Goal: Task Accomplishment & Management: Manage account settings

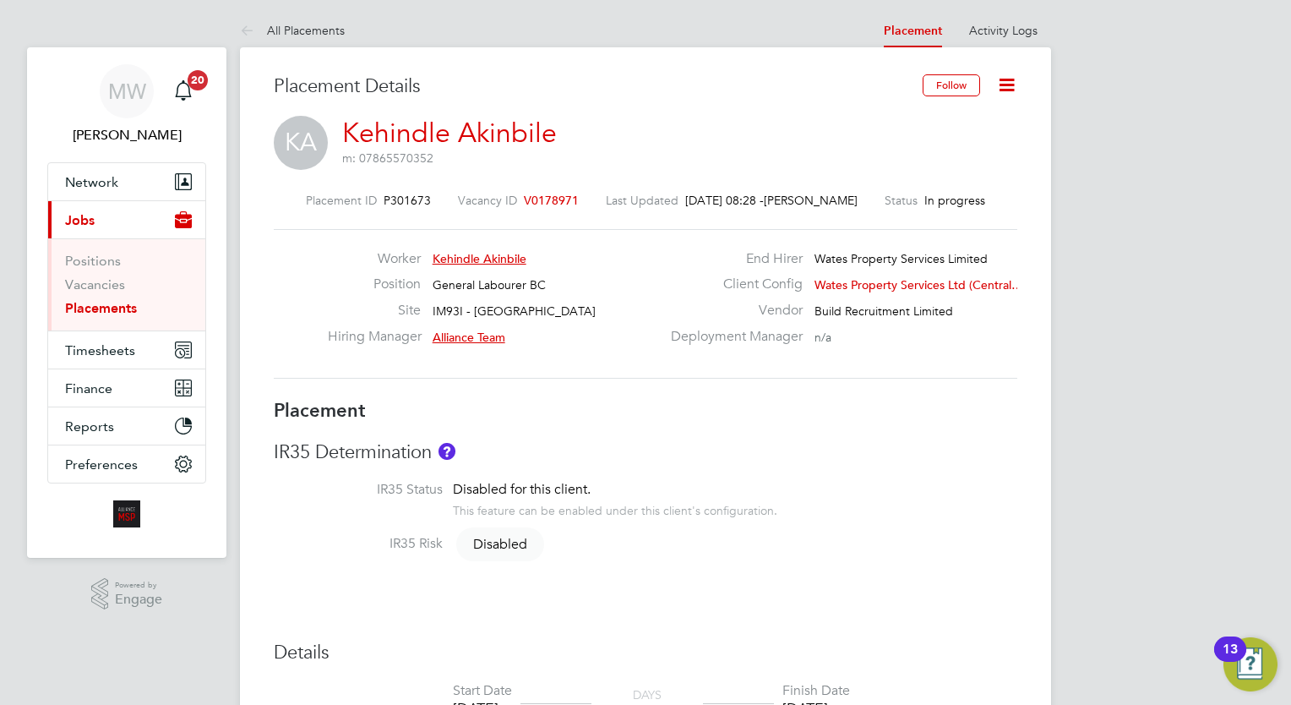
click at [125, 313] on link "Placements" at bounding box center [101, 308] width 72 height 16
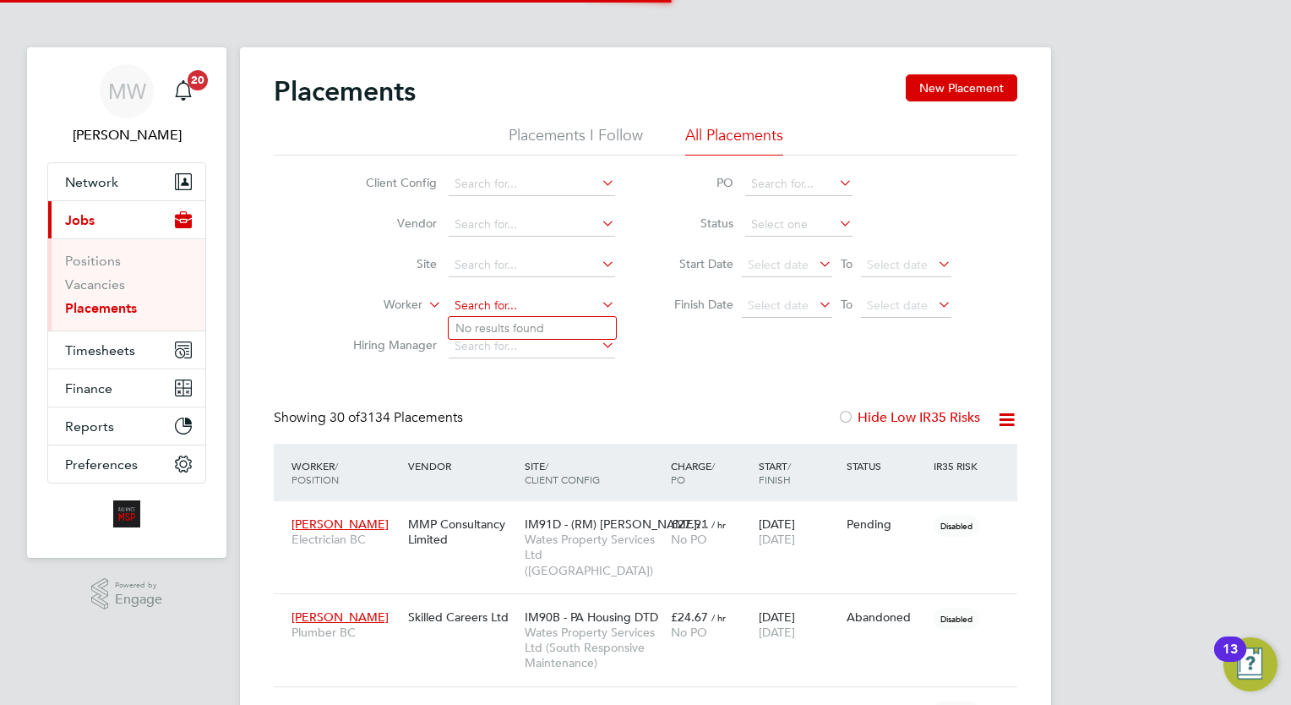
click at [502, 314] on input at bounding box center [532, 306] width 166 height 24
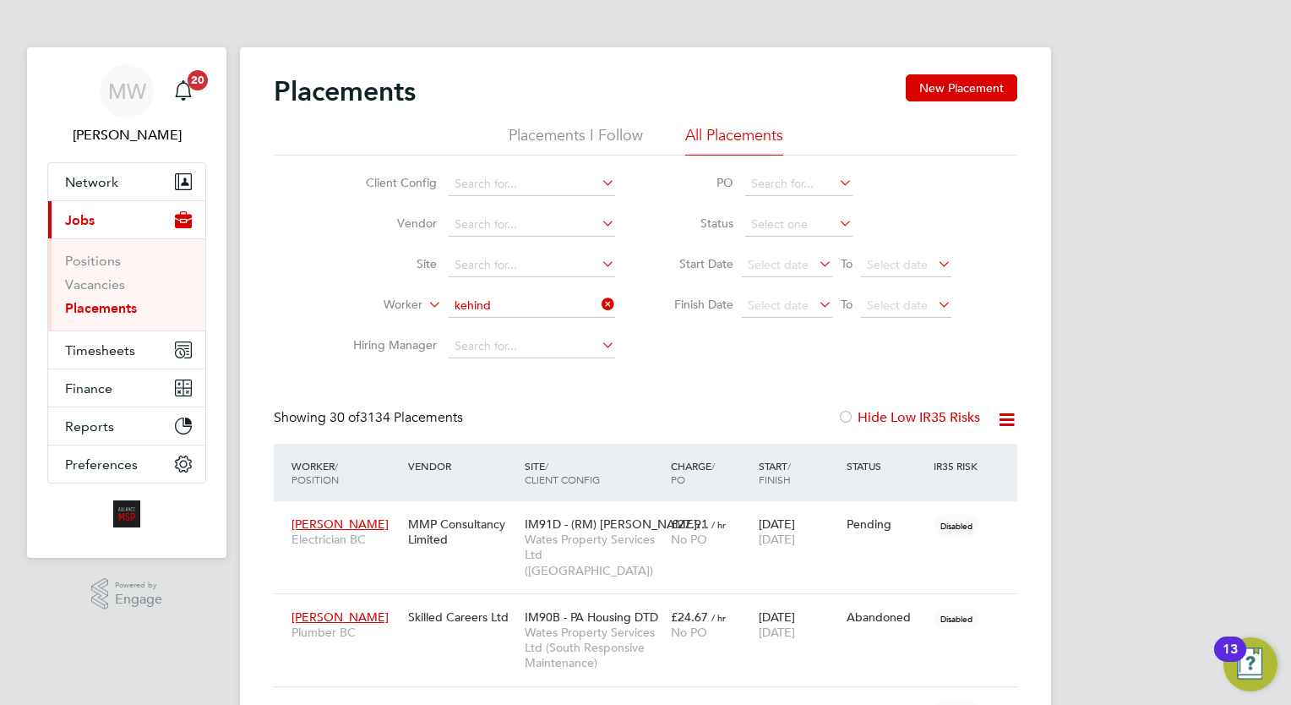
click at [515, 324] on li "Kehind le Akinbile" at bounding box center [532, 328] width 167 height 23
type input "Kehindle Akinbile"
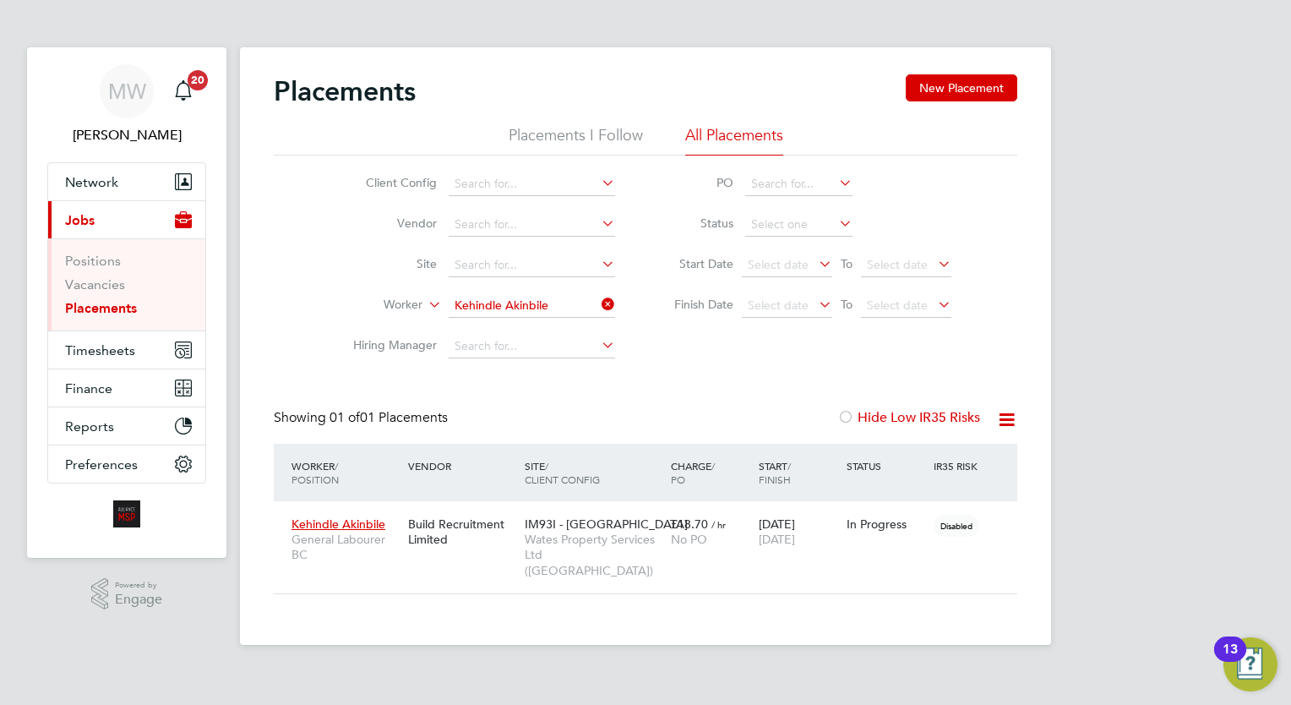
click at [1250, 385] on div "MW Megan Westlotorn Notifications 20 Applications: Network Team Members Busines…" at bounding box center [645, 336] width 1291 height 672
click at [1217, 495] on div "MW Megan Westlotorn Notifications 20 Applications: Network Team Members Busines…" at bounding box center [645, 336] width 1291 height 672
click at [1245, 468] on div "MW Megan Westlotorn Notifications 20 Applications: Network Team Members Busines…" at bounding box center [645, 336] width 1291 height 672
click at [1146, 432] on div "MW Megan Westlotorn Notifications 20 Applications: Network Team Members Busines…" at bounding box center [645, 336] width 1291 height 672
click at [1126, 461] on div "MW Megan Westlotorn Notifications 20 Applications: Network Team Members Busines…" at bounding box center [645, 336] width 1291 height 672
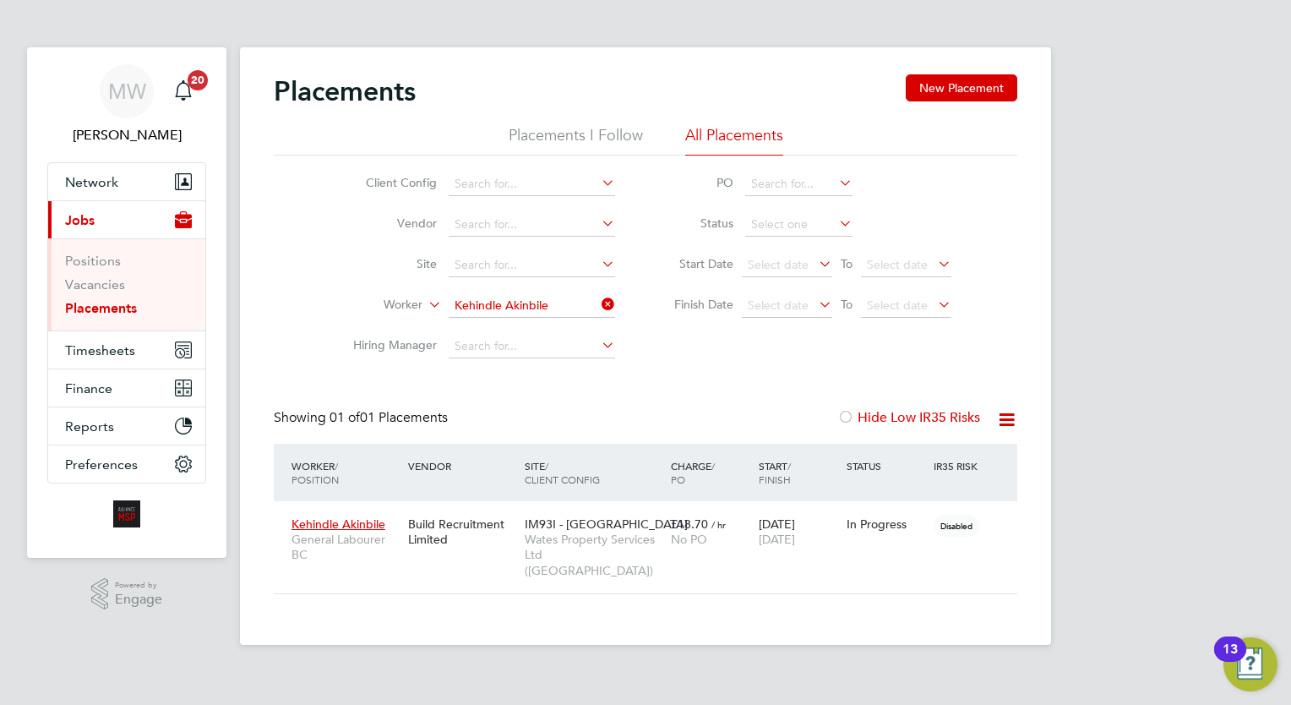
click at [771, 671] on html "MW Megan Westlotorn Notifications 20 Applications: Network Team Members Busines…" at bounding box center [645, 336] width 1291 height 672
click at [1121, 619] on div "MW Megan Westlotorn Notifications 20 Applications: Network Team Members Busines…" at bounding box center [645, 336] width 1291 height 672
click at [1250, 468] on div "MW Megan Westlotorn Notifications 20 Applications: Network Team Members Busines…" at bounding box center [645, 336] width 1291 height 672
click at [1230, 445] on div "MW Megan Westlotorn Notifications 20 Applications: Network Team Members Busines…" at bounding box center [645, 336] width 1291 height 672
click at [1247, 525] on div "MW Megan Westlotorn Notifications 20 Applications: Network Team Members Busines…" at bounding box center [645, 336] width 1291 height 672
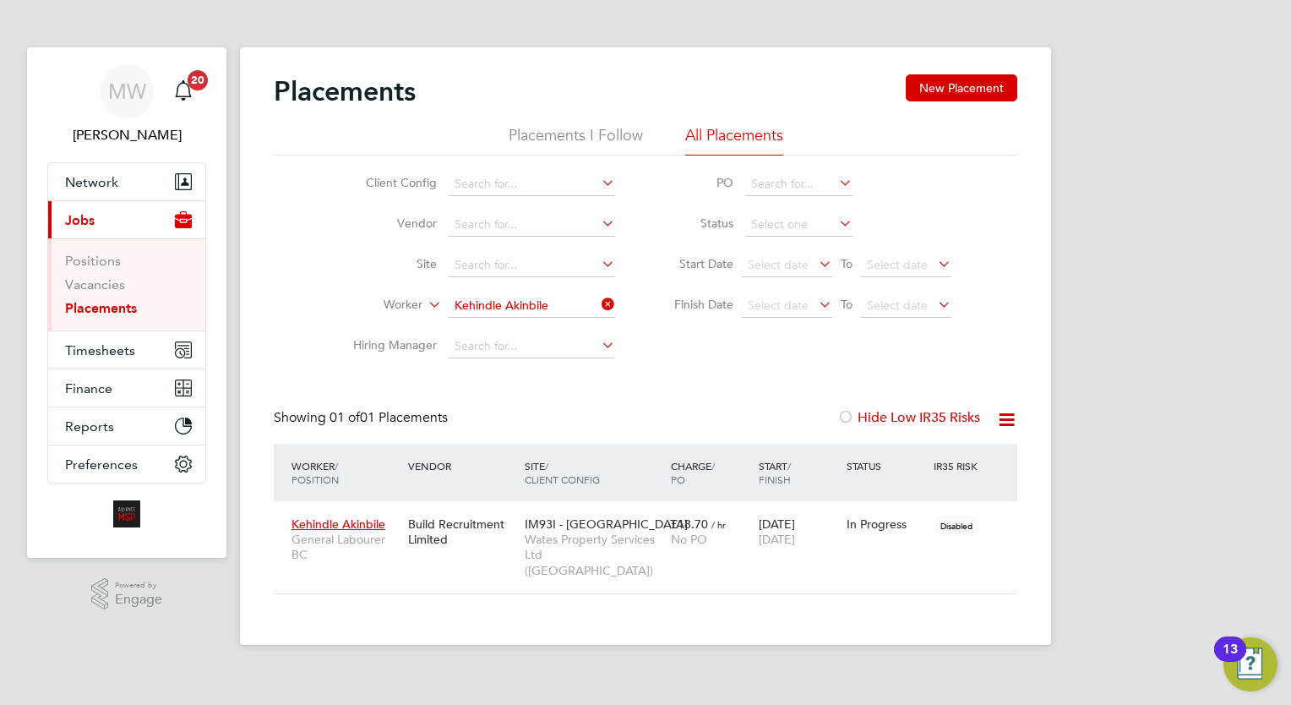
click at [1256, 471] on div "MW Megan Westlotorn Notifications 20 Applications: Network Team Members Busines…" at bounding box center [645, 336] width 1291 height 672
click at [1245, 407] on div "MW Megan Westlotorn Notifications 20 Applications: Network Team Members Busines…" at bounding box center [645, 336] width 1291 height 672
click at [1227, 624] on div "MW Megan Westlotorn Notifications 20 Applications: Network Team Members Busines…" at bounding box center [645, 336] width 1291 height 672
click at [1247, 515] on div "MW Megan Westlotorn Notifications 20 Applications: Network Team Members Busines…" at bounding box center [645, 336] width 1291 height 672
click at [689, 513] on div "£18.70 / hr No PO" at bounding box center [711, 531] width 88 height 47
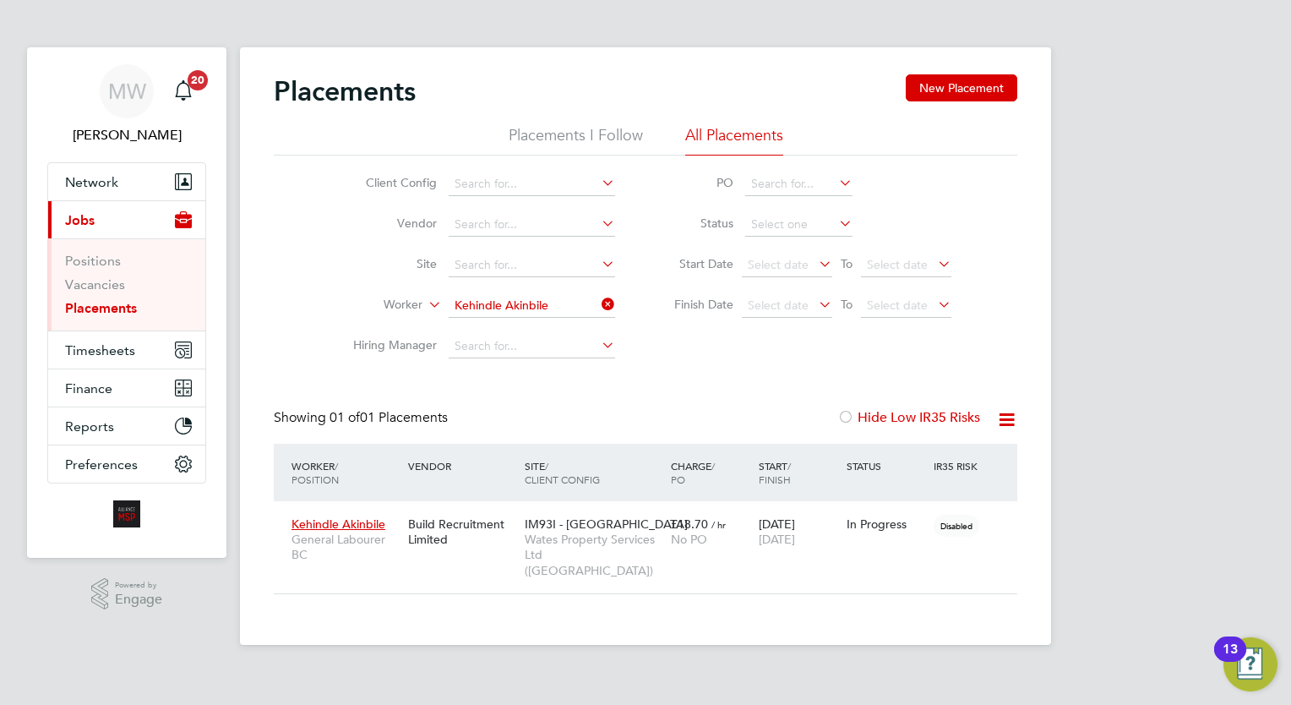
click at [526, 389] on div "Placements New Placement Placements I Follow All Placements Client Config Vendo…" at bounding box center [646, 334] width 744 height 520
click at [253, 654] on app-footer at bounding box center [645, 658] width 811 height 27
click at [531, 529] on span "IM93I - Cramlington" at bounding box center [606, 523] width 163 height 15
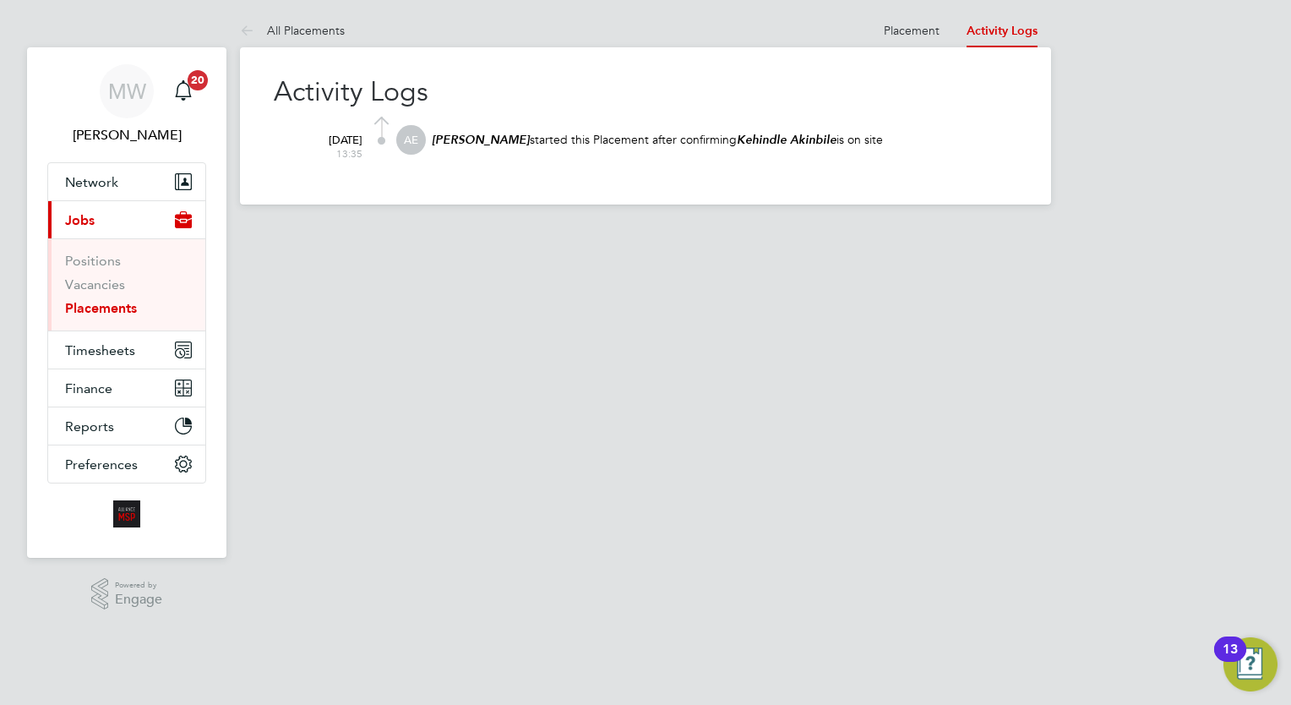
click at [601, 231] on html "MW Megan Westlotorn Notifications 20 Applications: Network Team Members Busines…" at bounding box center [645, 115] width 1291 height 231
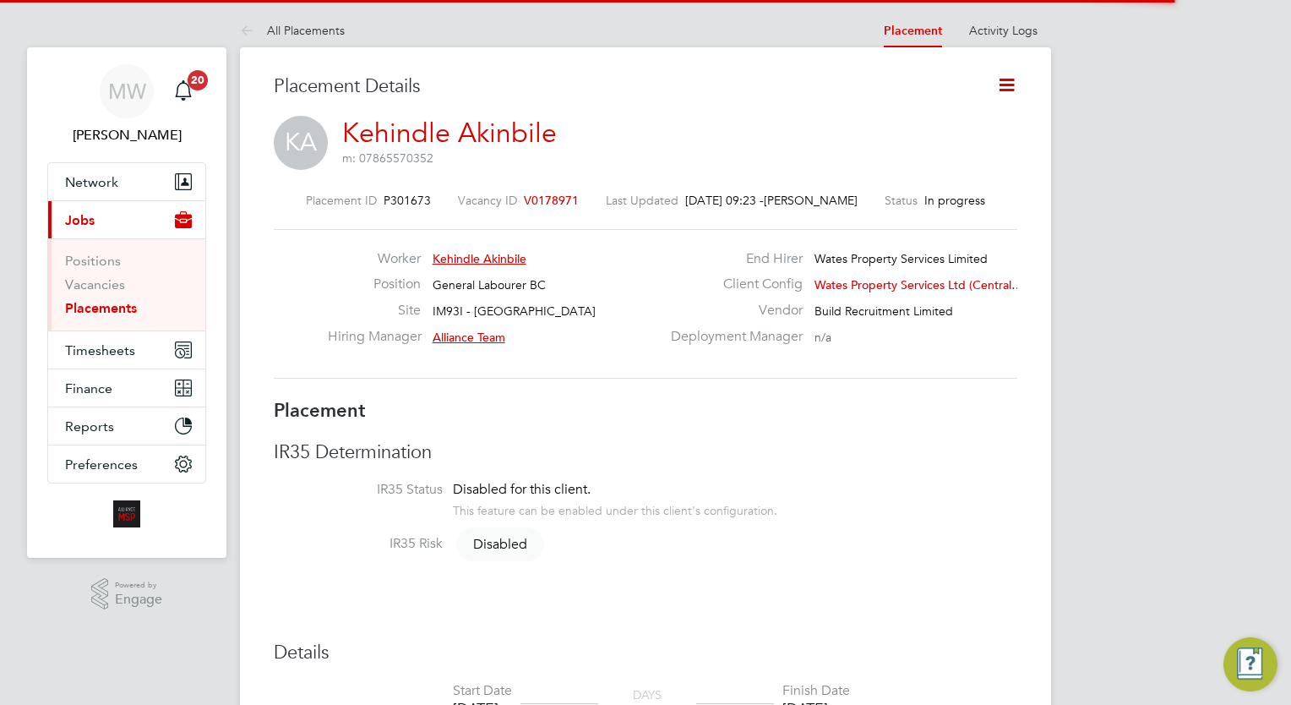
click at [1008, 90] on icon at bounding box center [1006, 84] width 21 height 21
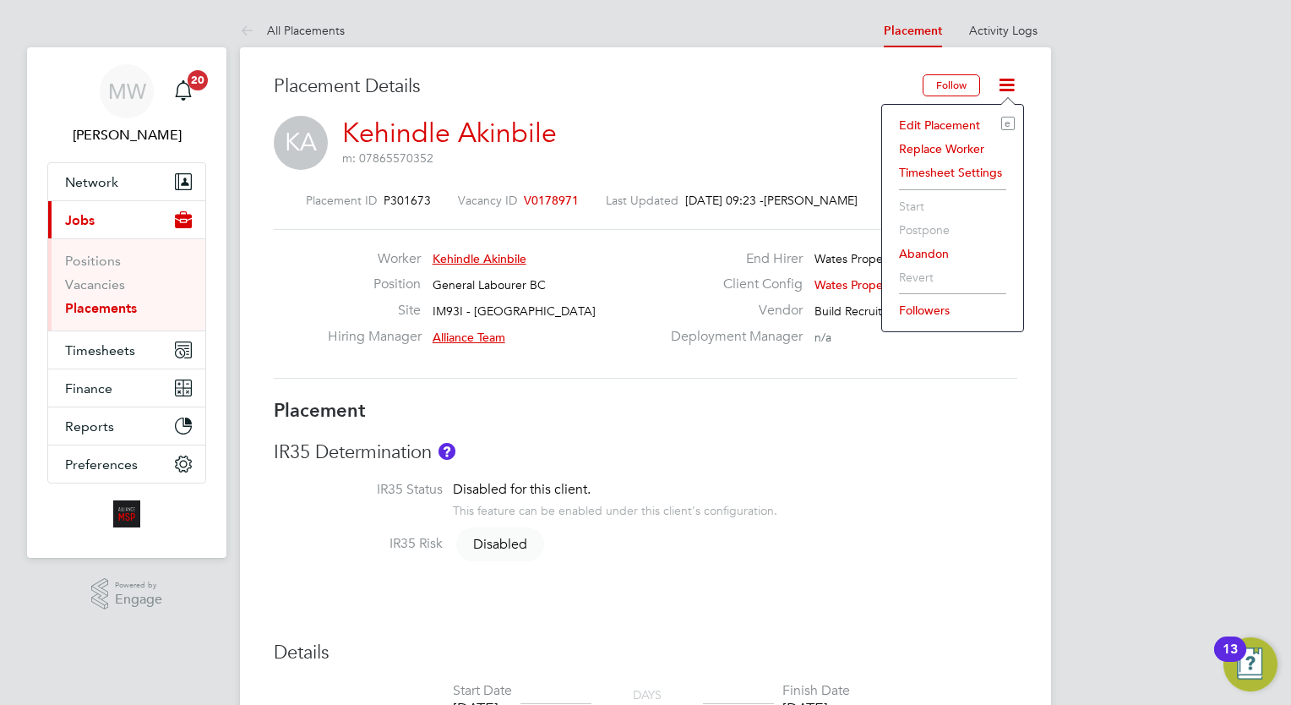
click at [940, 125] on li "Edit Placement e" at bounding box center [953, 125] width 124 height 24
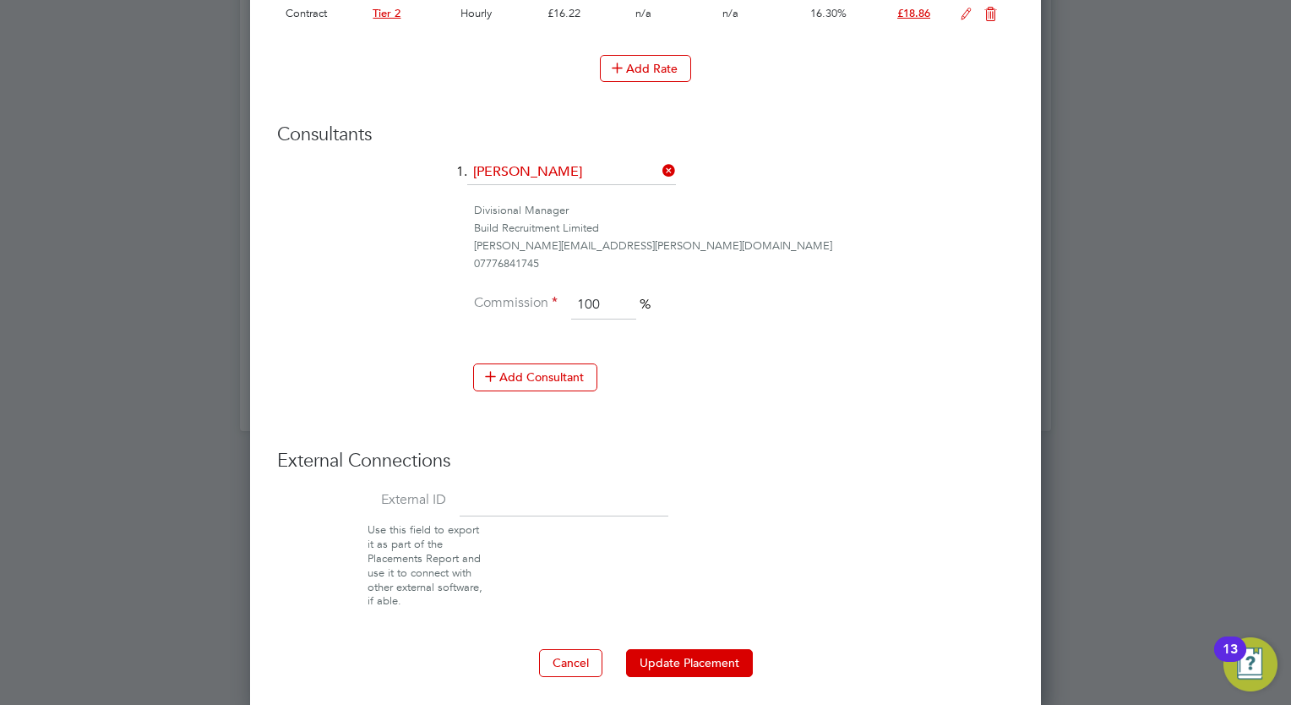
click at [523, 504] on input at bounding box center [564, 501] width 209 height 30
type input "08174"
click at [656, 666] on button "Update Placement" at bounding box center [689, 662] width 127 height 27
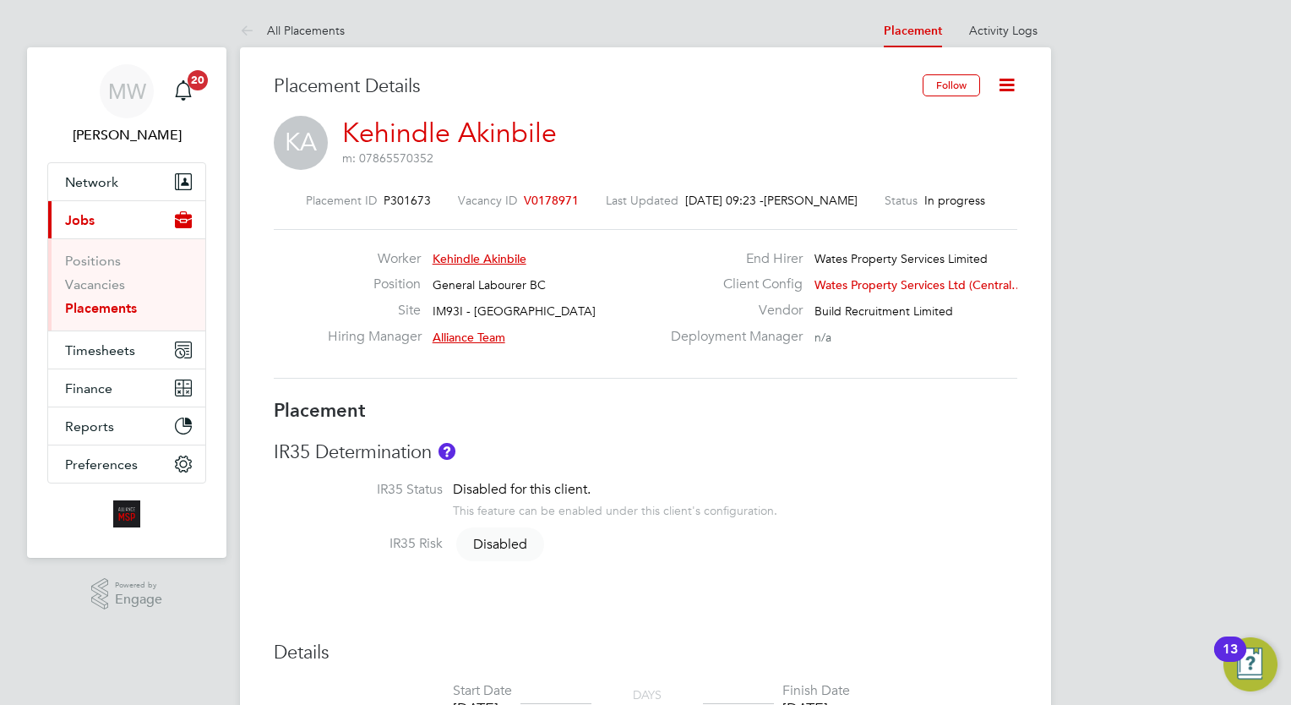
click at [90, 304] on link "Placements" at bounding box center [101, 308] width 72 height 16
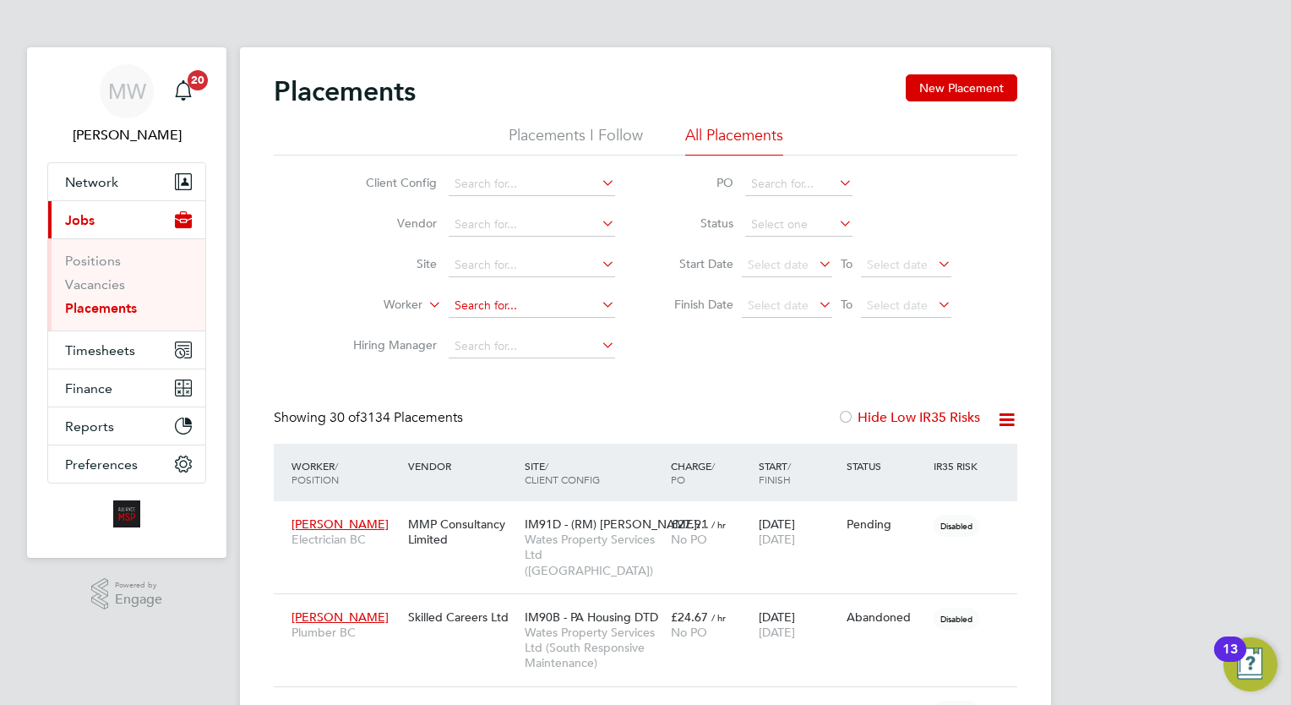
click at [498, 304] on input at bounding box center [532, 306] width 166 height 24
type input "r"
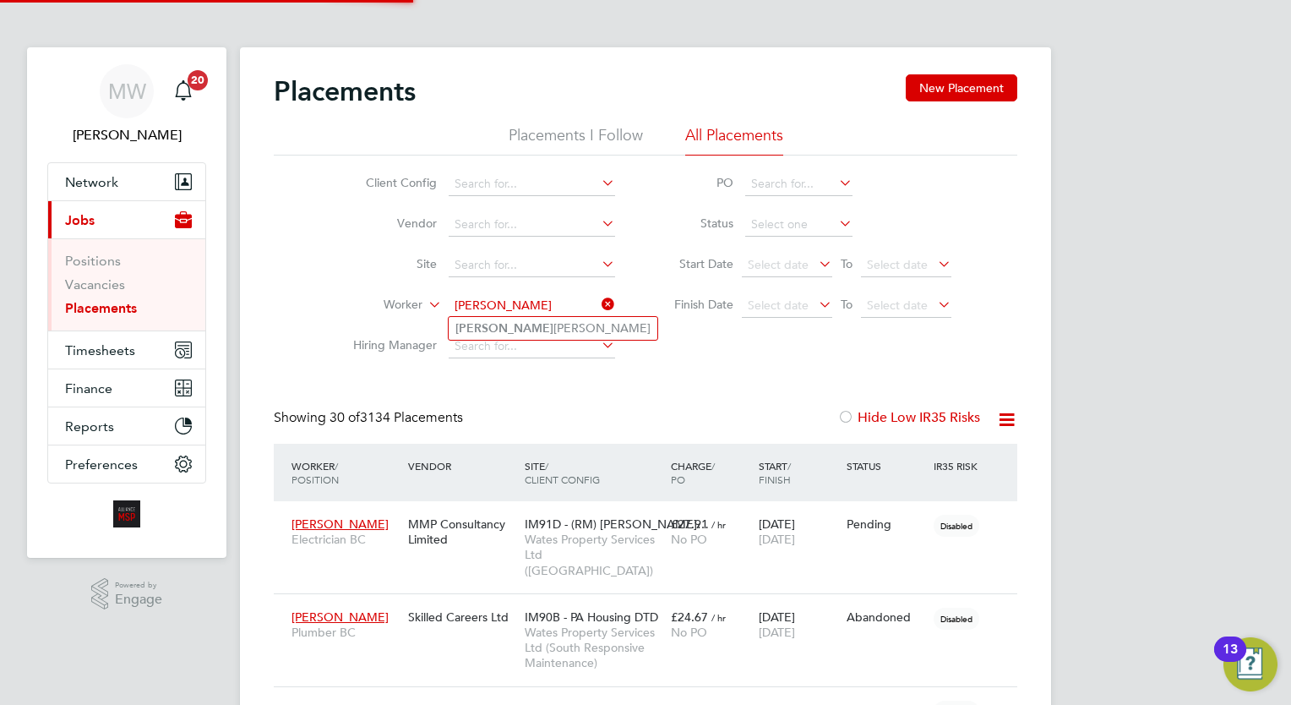
click at [556, 331] on li "[PERSON_NAME]" at bounding box center [553, 328] width 209 height 23
type input "[PERSON_NAME]"
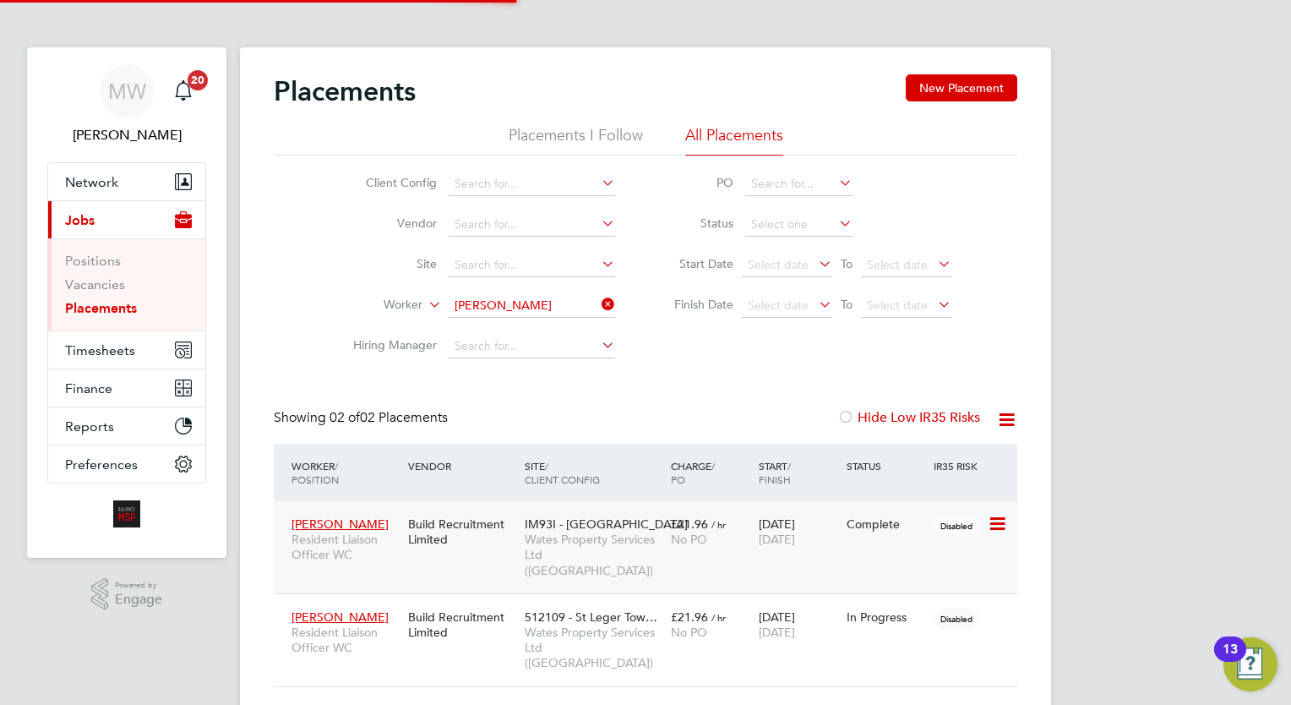
scroll to position [44, 0]
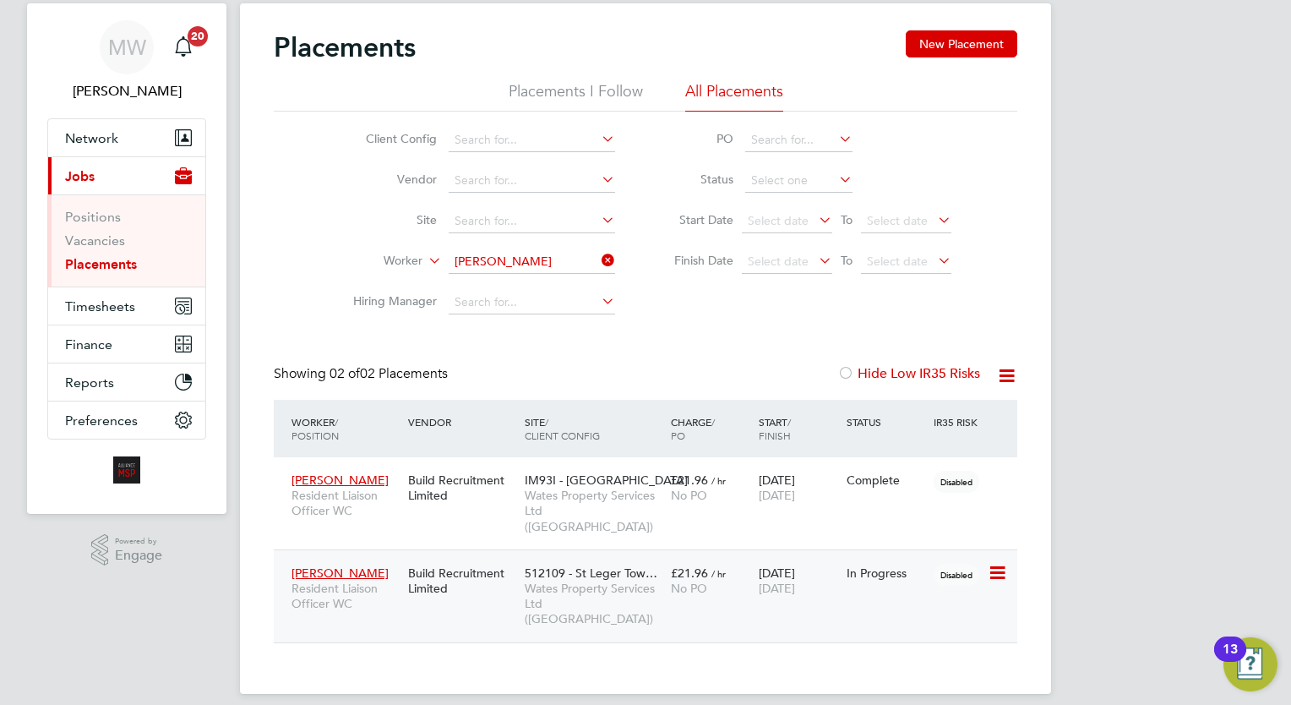
click at [638, 580] on span "Wates Property Services Ltd ([GEOGRAPHIC_DATA])" at bounding box center [594, 603] width 138 height 46
click at [654, 583] on span "Wates Property Services Ltd ([GEOGRAPHIC_DATA])" at bounding box center [594, 603] width 138 height 46
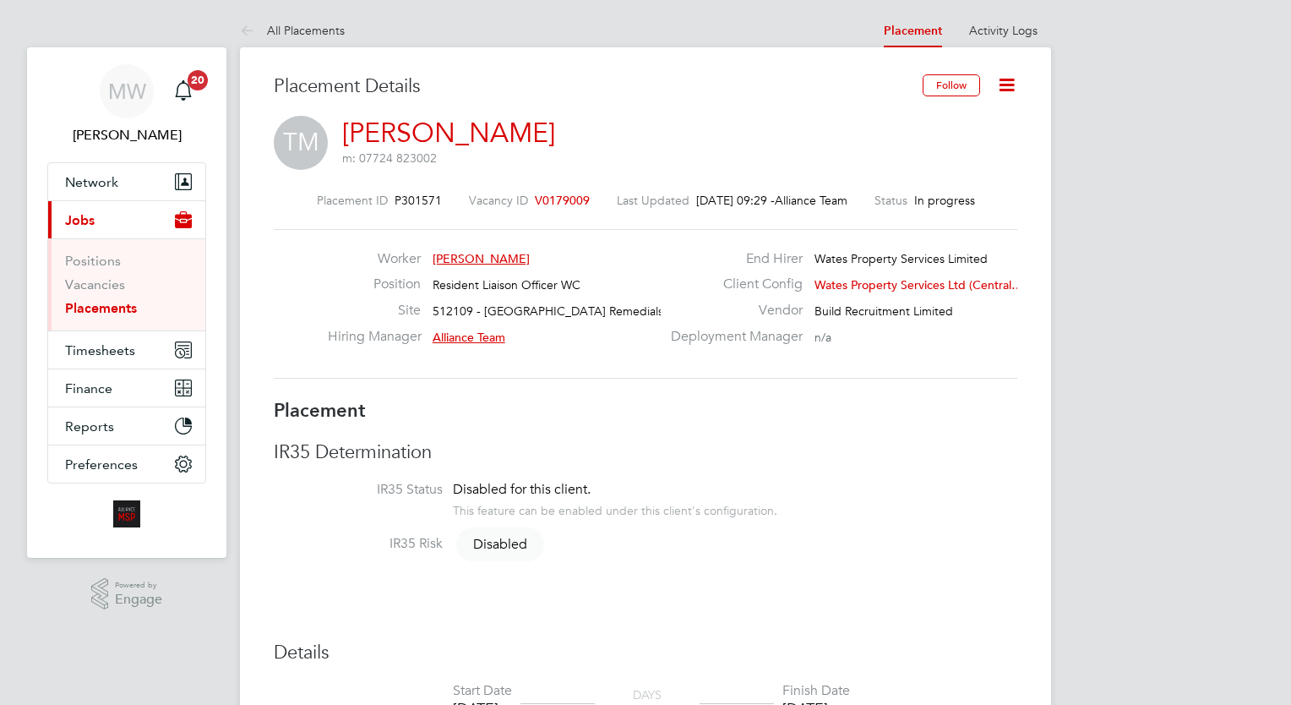
scroll to position [8, 8]
click at [1001, 37] on li "Activity Logs" at bounding box center [1003, 31] width 68 height 34
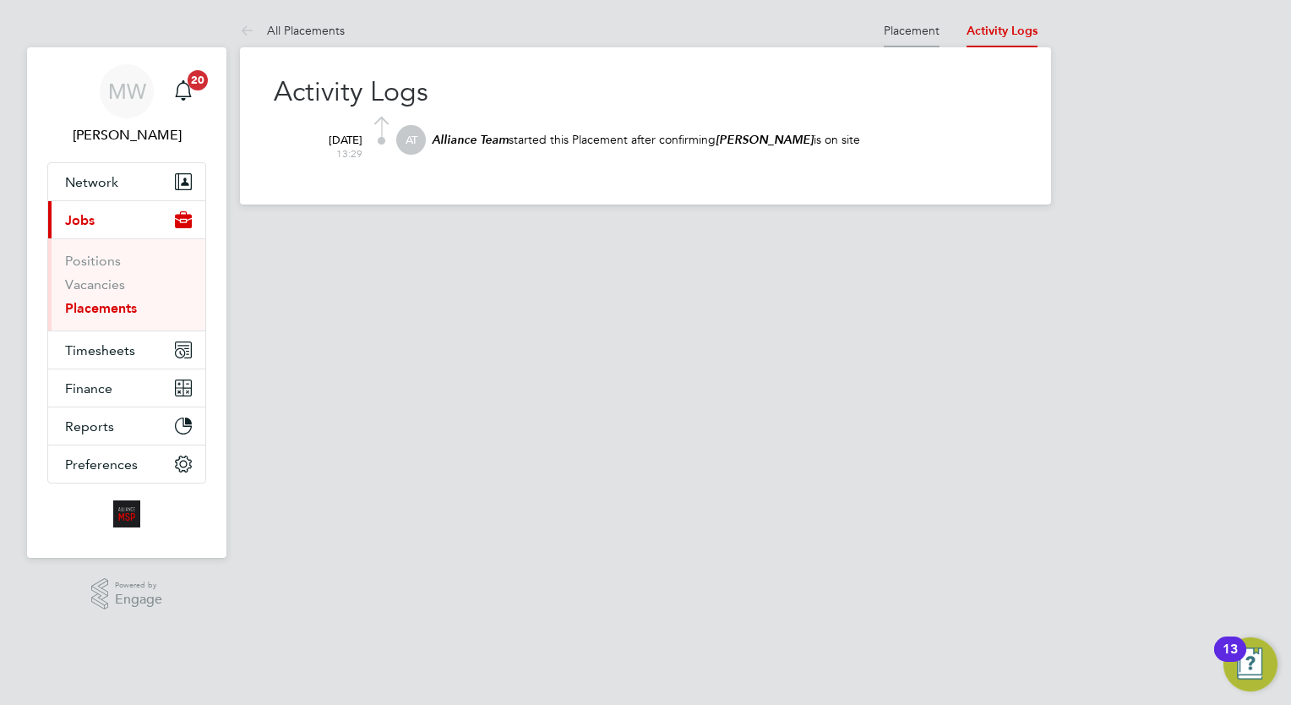
click at [925, 32] on link "Placement" at bounding box center [912, 30] width 56 height 15
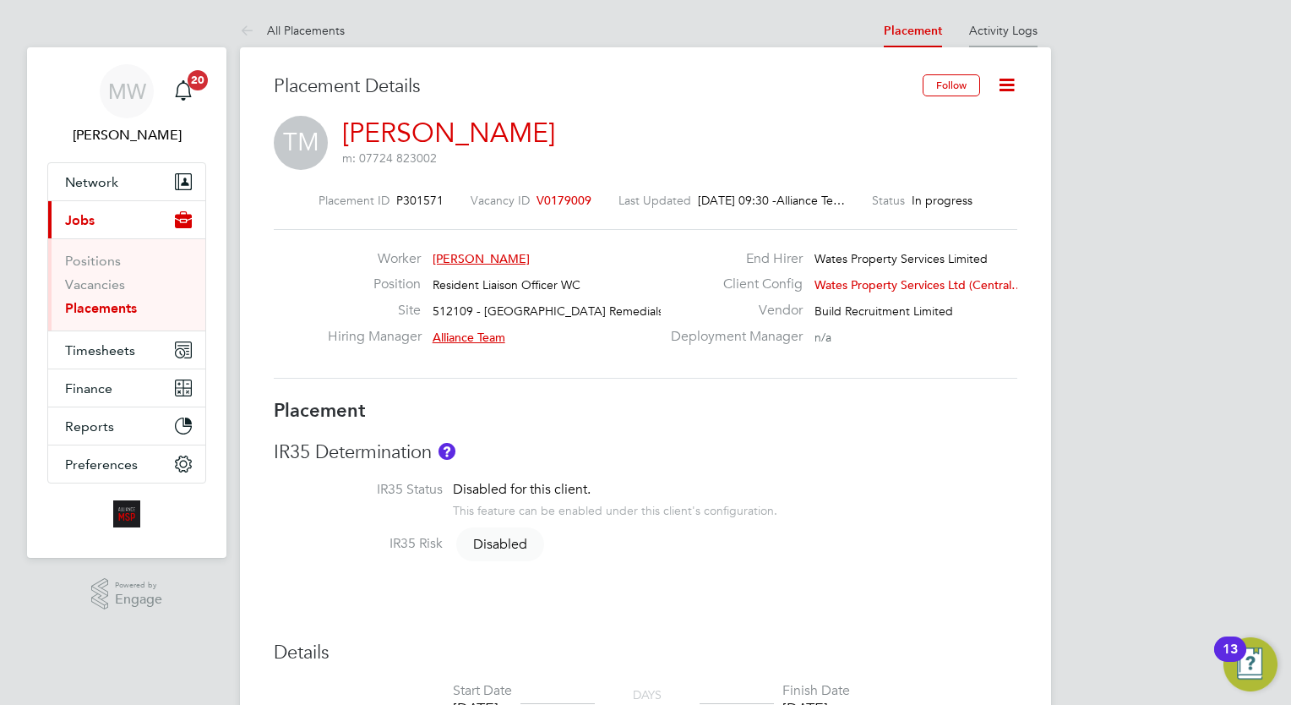
click at [975, 35] on link "Activity Logs" at bounding box center [1003, 30] width 68 height 15
click at [1016, 90] on icon at bounding box center [1006, 84] width 21 height 21
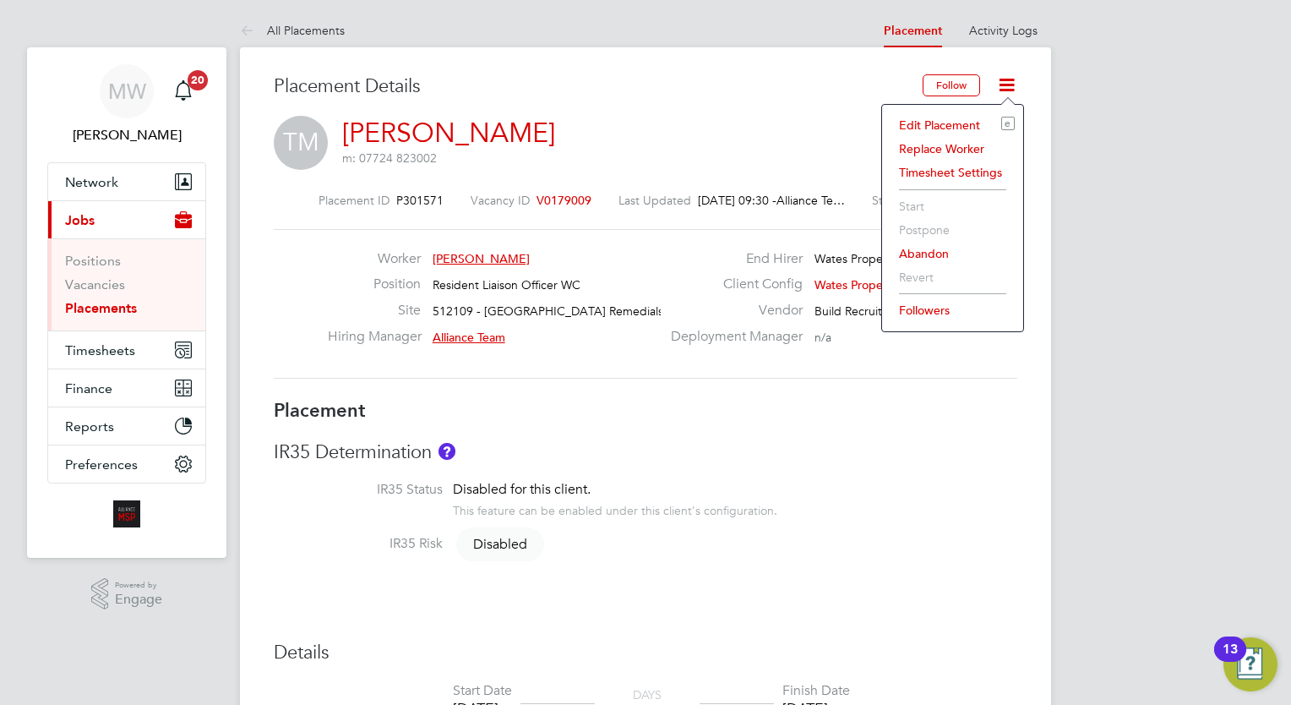
click at [961, 118] on li "Edit Placement e" at bounding box center [953, 125] width 124 height 24
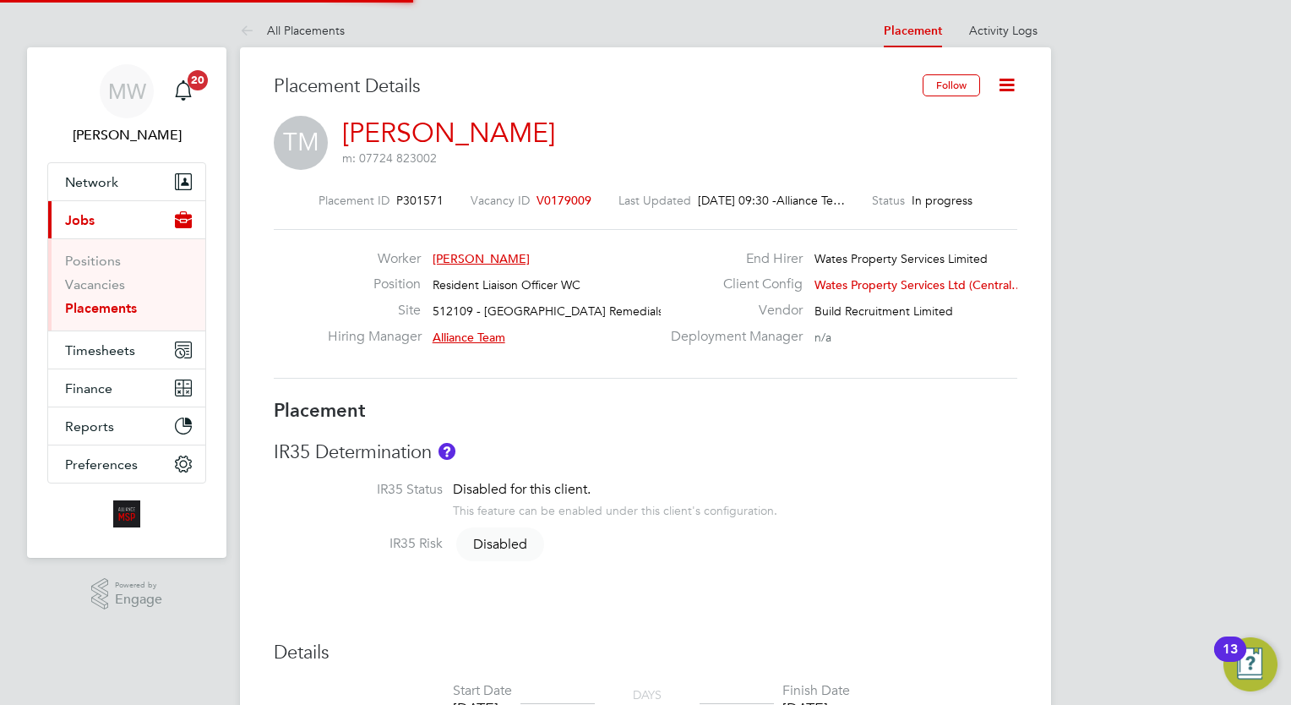
type input "Alliance Team"
type input "[PERSON_NAME]"
type input "[DATE]"
type input "08:00"
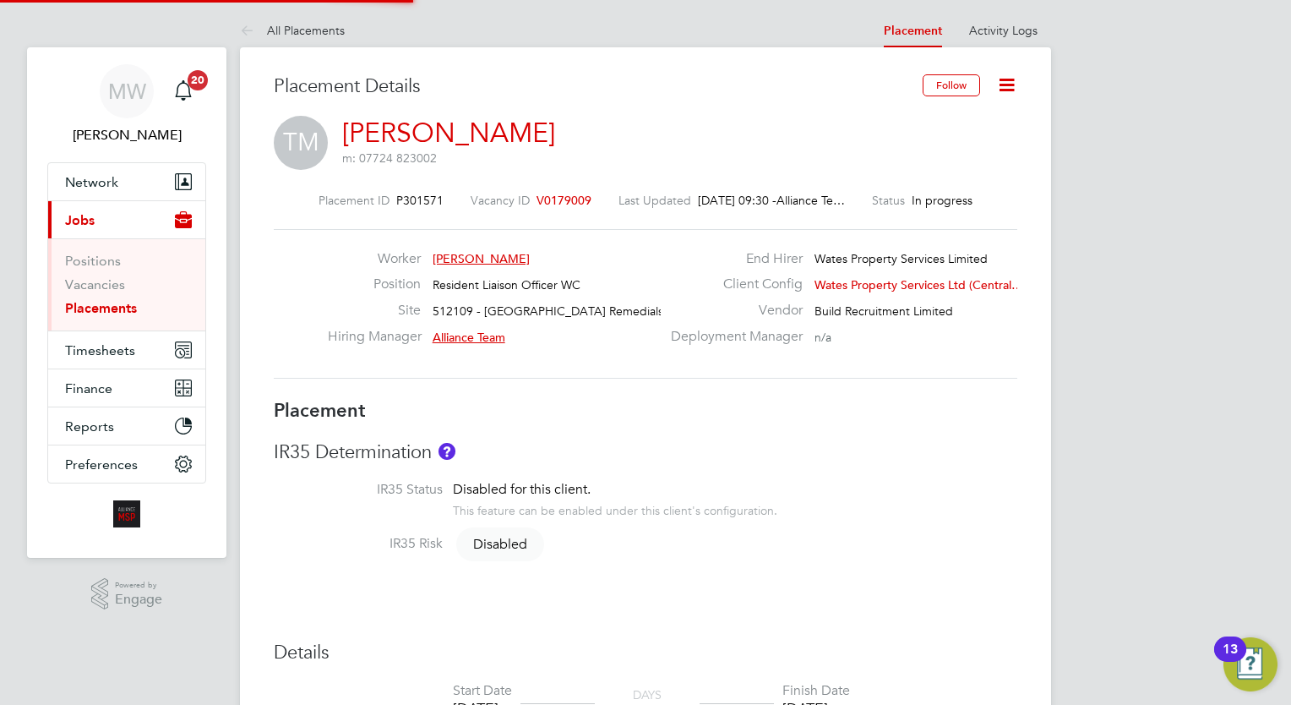
type input "18:00"
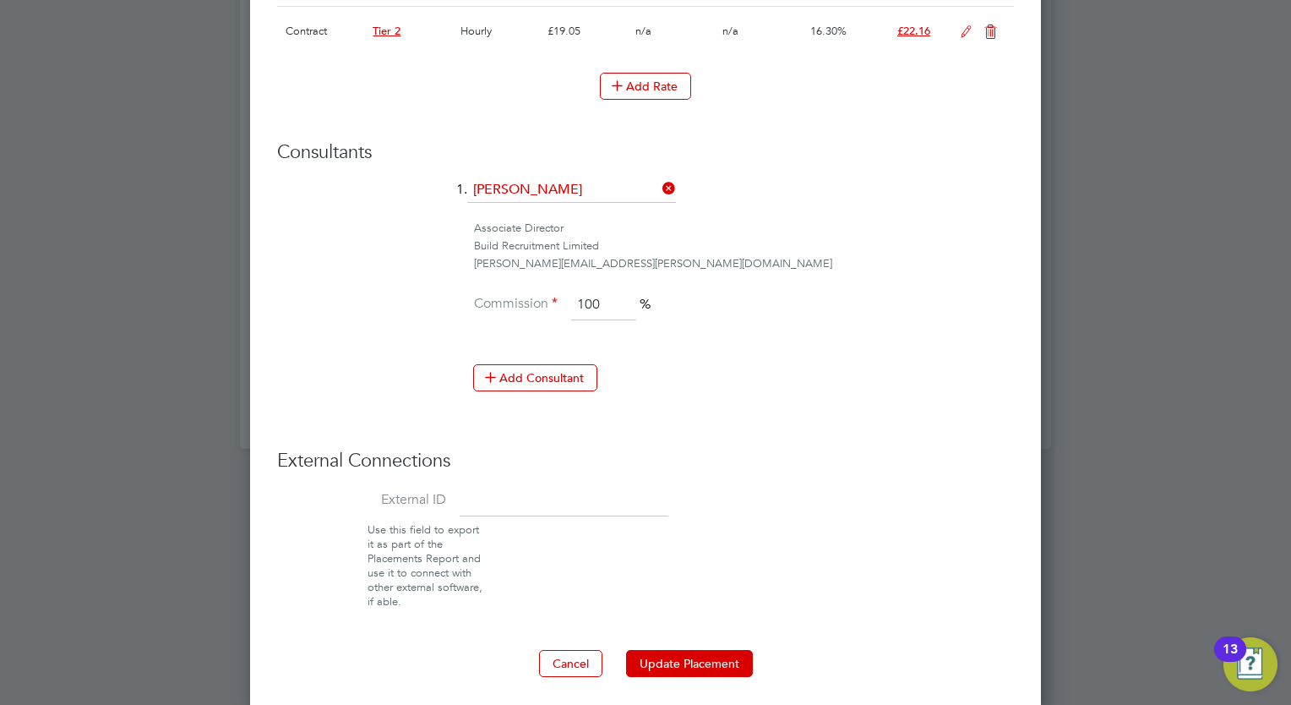
click at [524, 492] on input at bounding box center [564, 501] width 209 height 30
type input "I"
click at [506, 493] on input "Intuita" at bounding box center [564, 501] width 209 height 30
type input "Intuita9"
click at [670, 659] on button "Update Placement" at bounding box center [689, 663] width 127 height 27
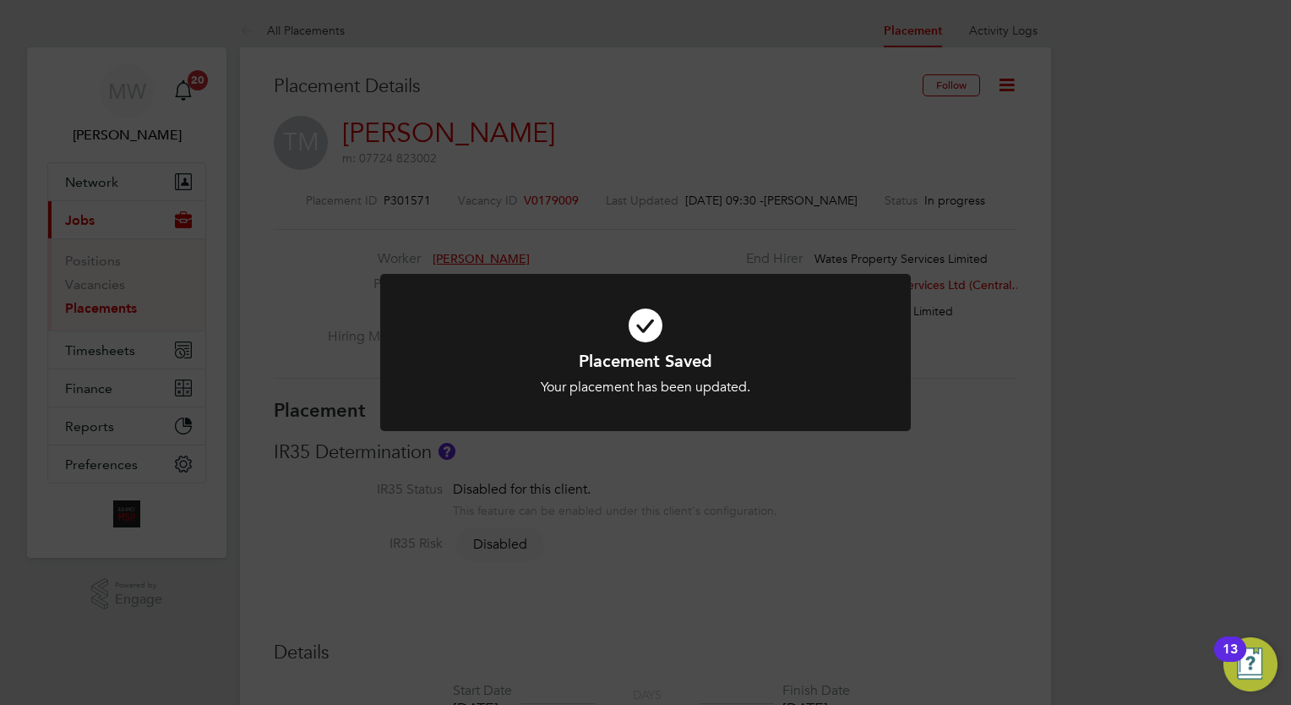
click at [714, 39] on div "Placement Saved Your placement has been updated. Cancel Okay" at bounding box center [645, 352] width 1291 height 705
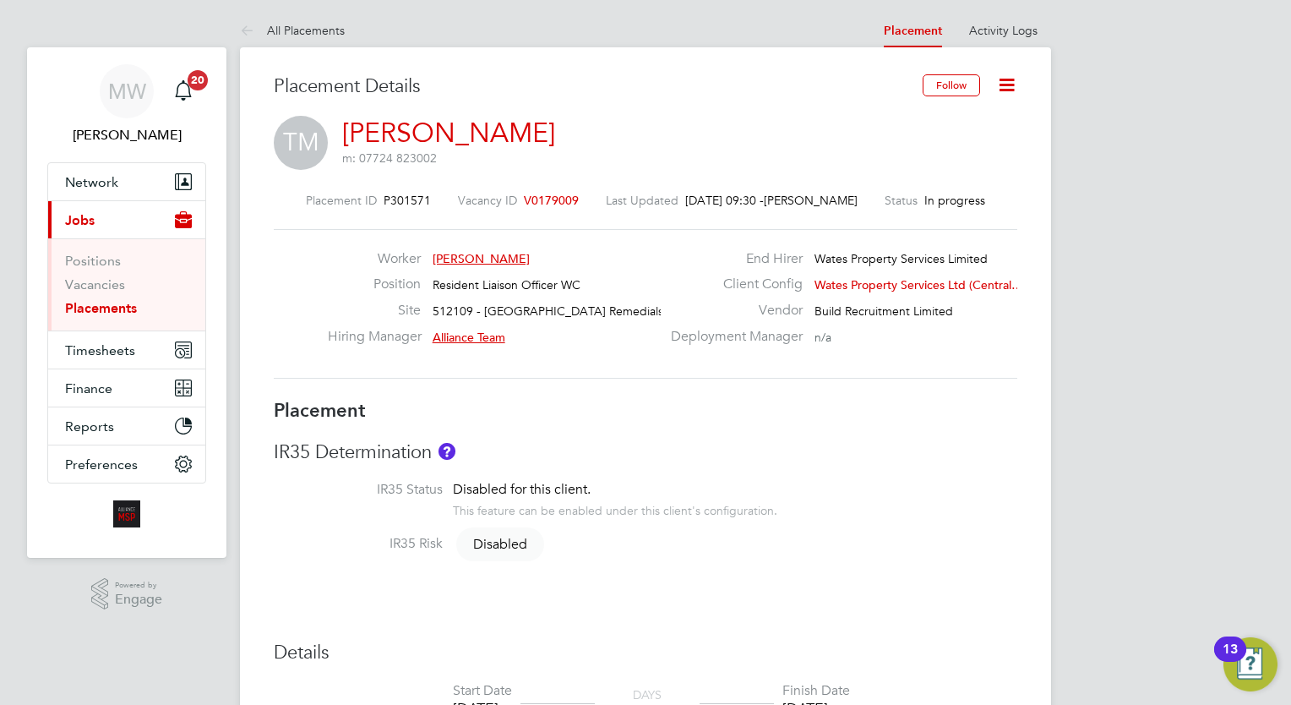
click at [89, 315] on link "Placements" at bounding box center [101, 308] width 72 height 16
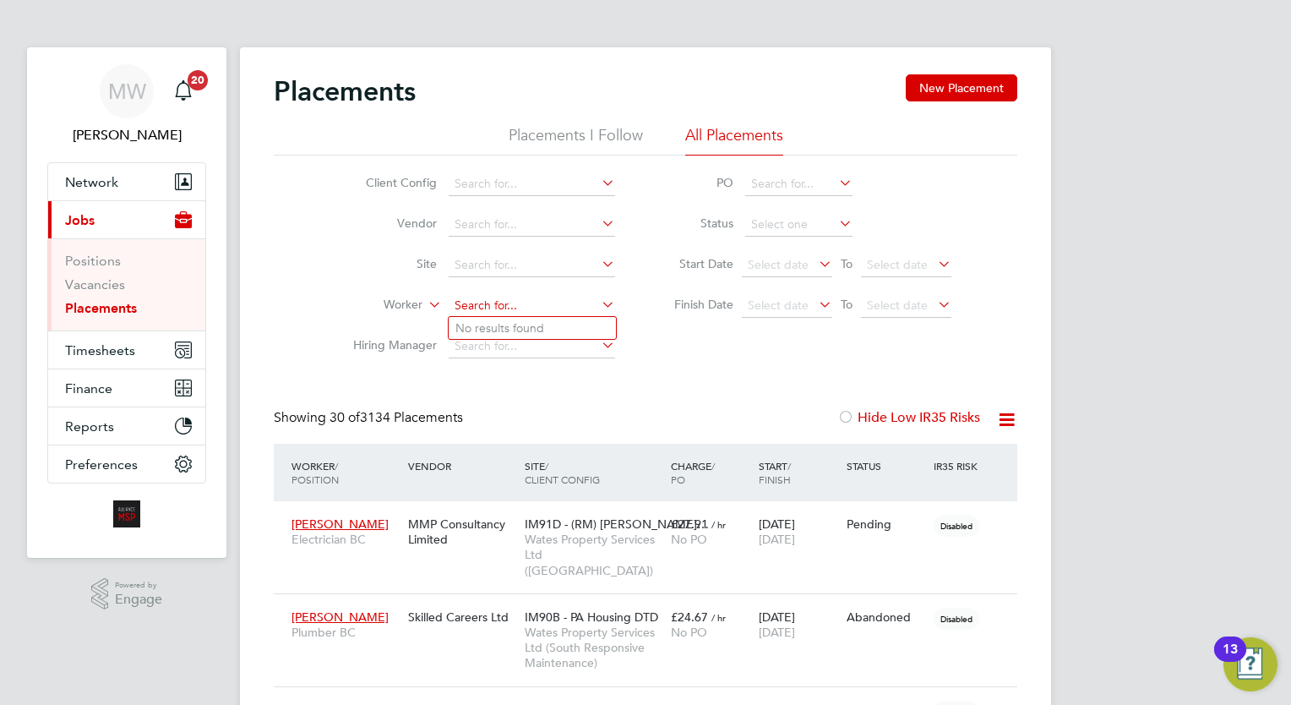
click at [490, 304] on input at bounding box center [532, 306] width 166 height 24
click at [500, 330] on li "Andre i Radu Hab liuc" at bounding box center [576, 328] width 255 height 23
type input "Andrei Radu Habliuc"
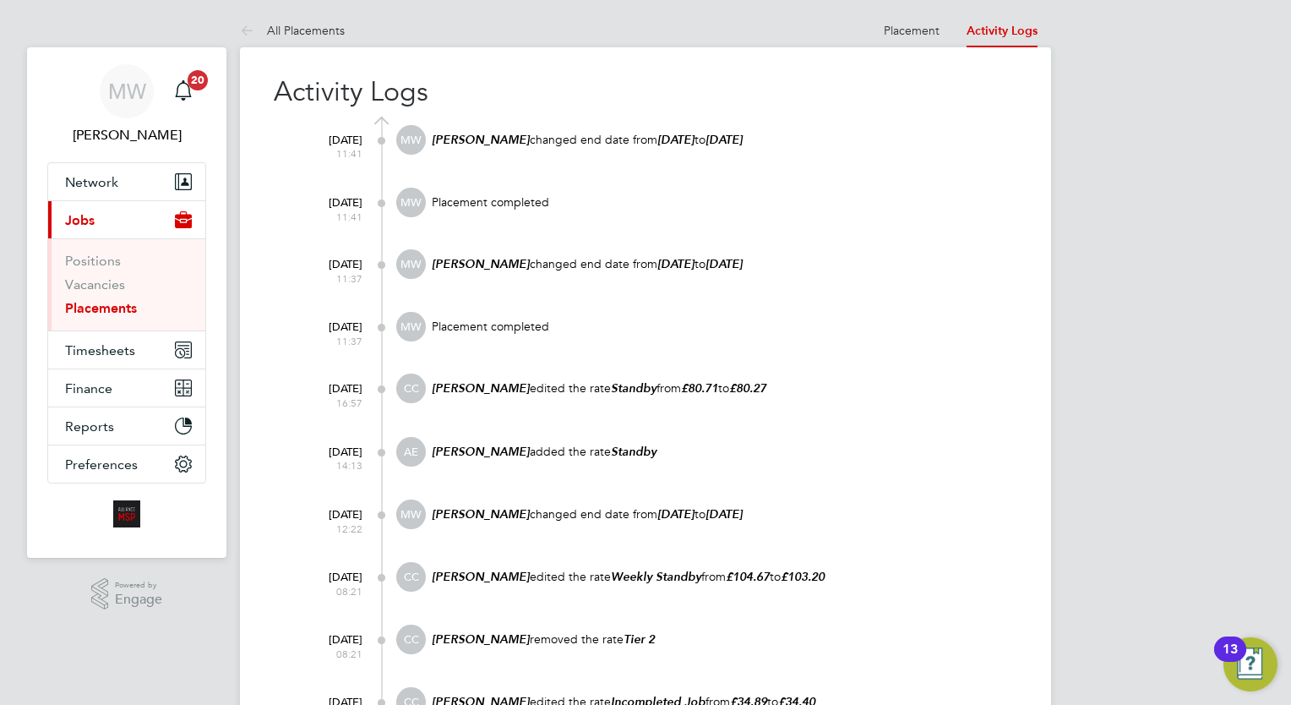
click at [95, 306] on link "Placements" at bounding box center [101, 308] width 72 height 16
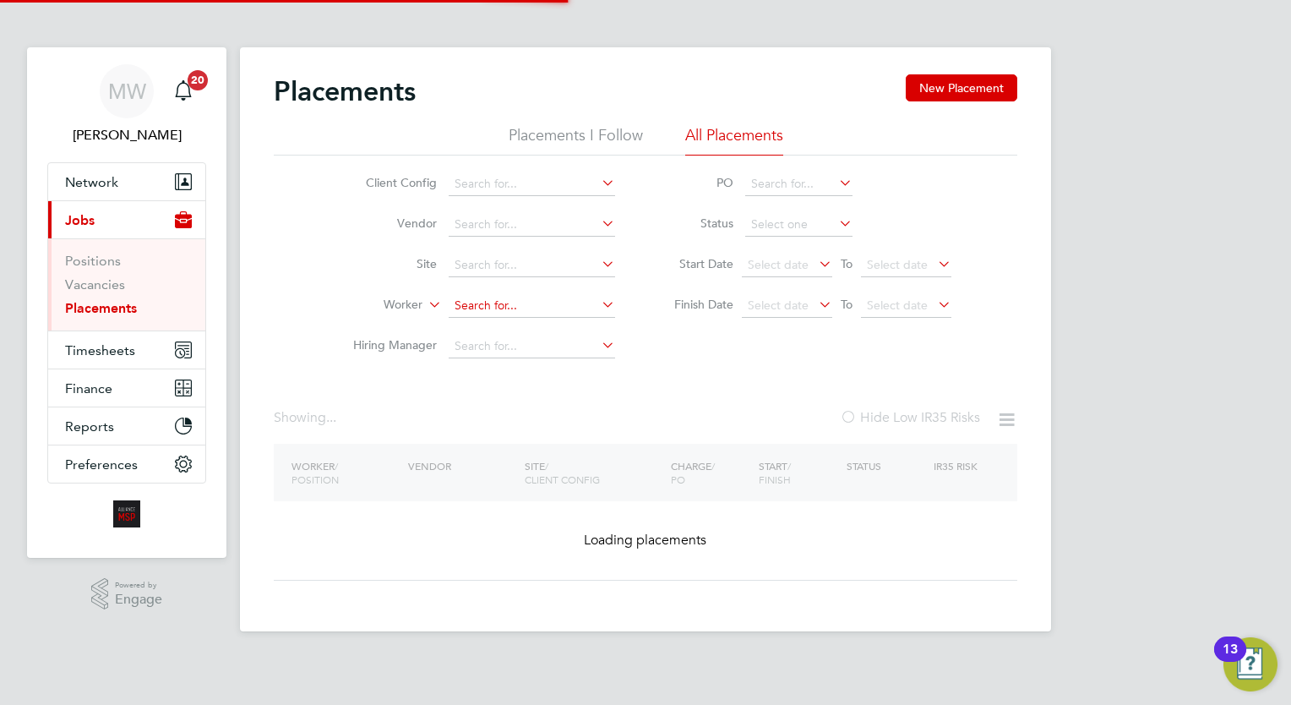
click at [520, 306] on input at bounding box center [532, 306] width 166 height 24
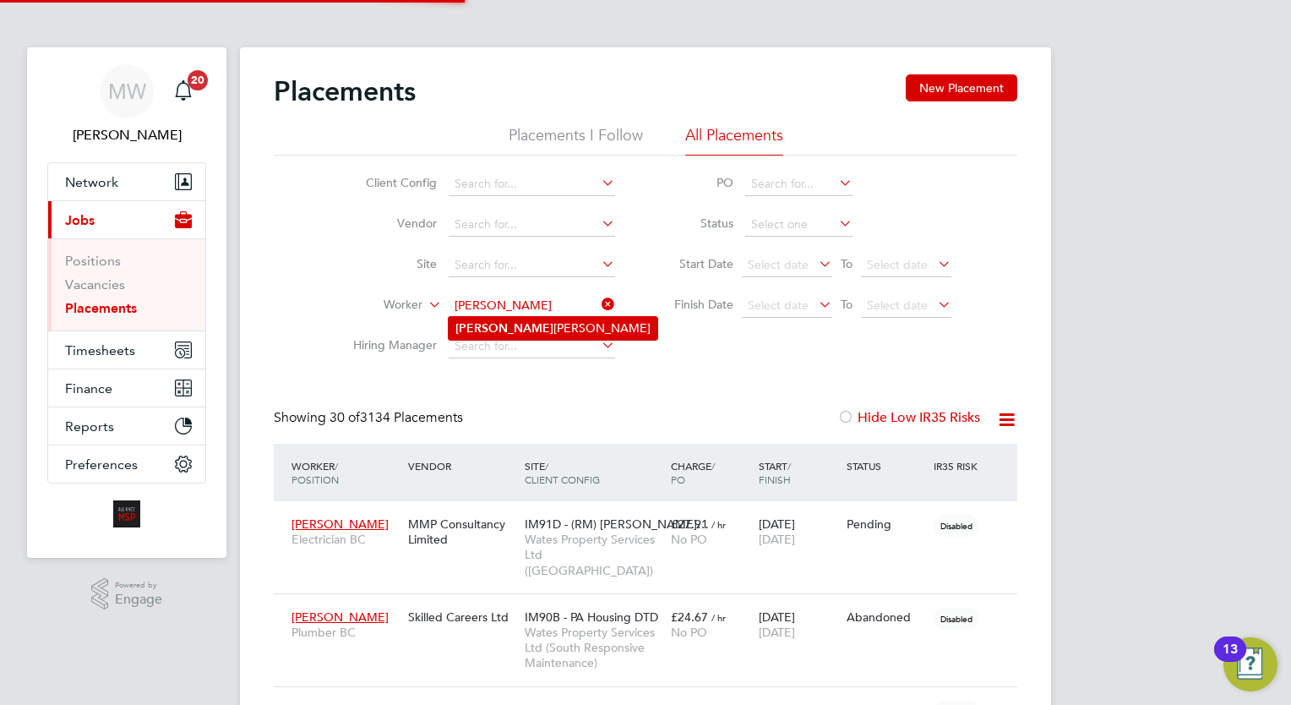
click at [534, 330] on li "[PERSON_NAME]" at bounding box center [553, 328] width 209 height 23
type input "[PERSON_NAME]"
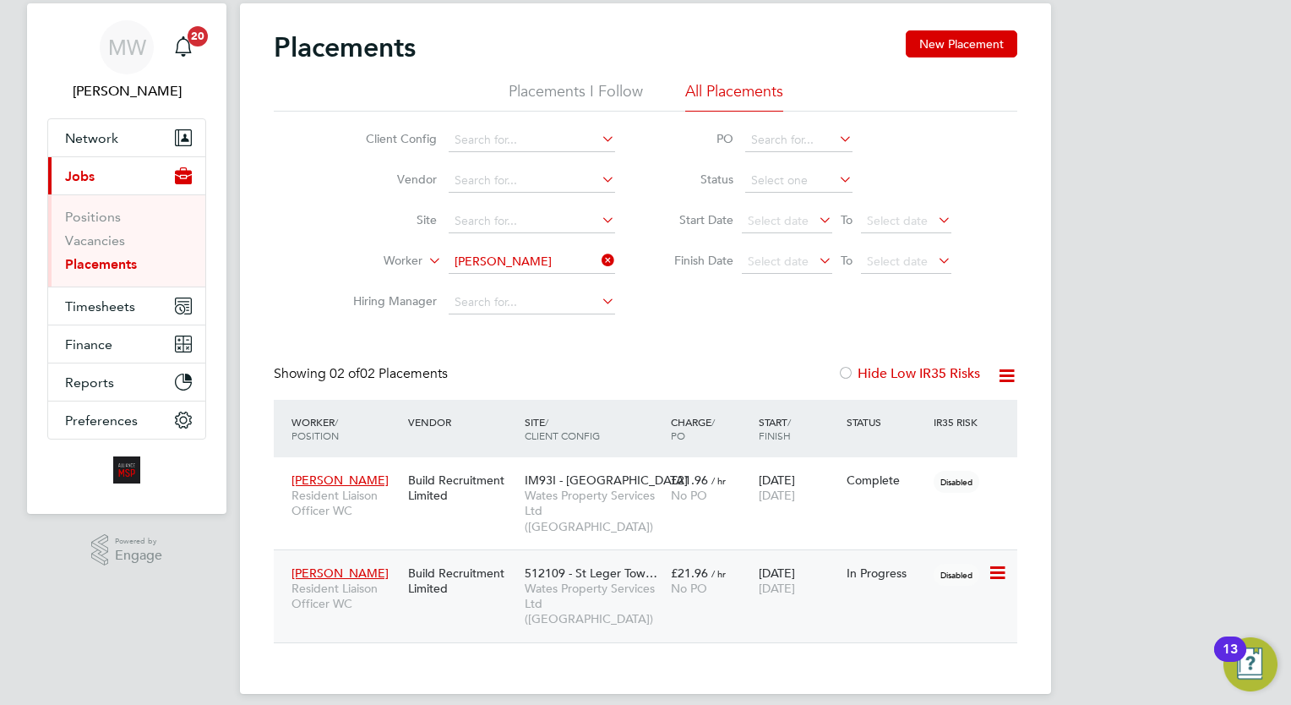
click at [673, 580] on span "No PO" at bounding box center [689, 587] width 36 height 15
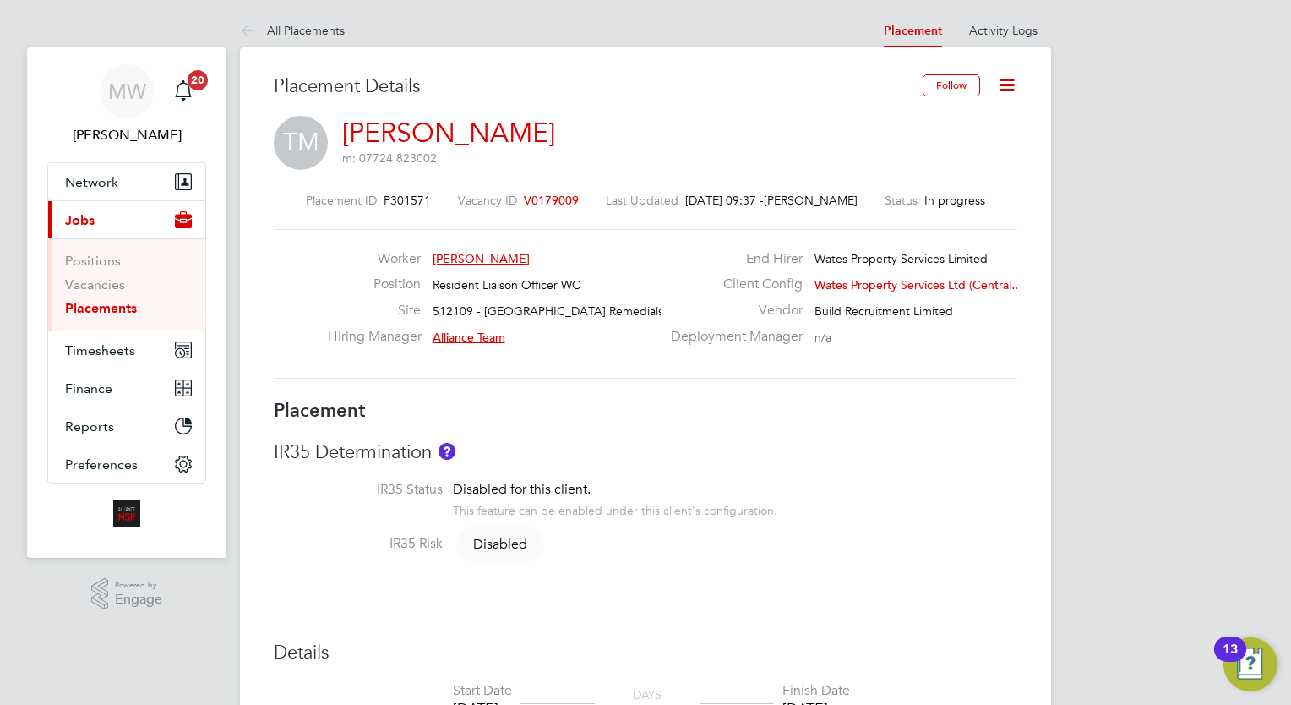
click at [449, 117] on link "[PERSON_NAME]" at bounding box center [448, 133] width 213 height 33
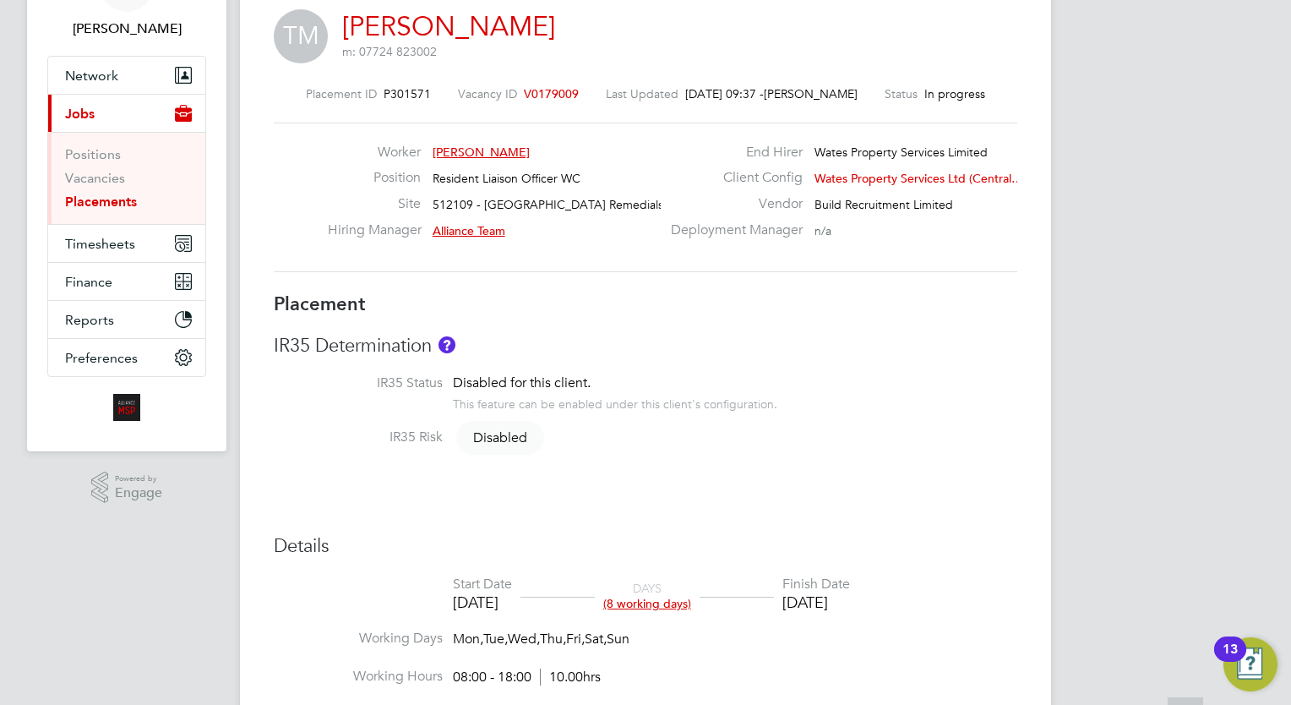
scroll to position [120, 0]
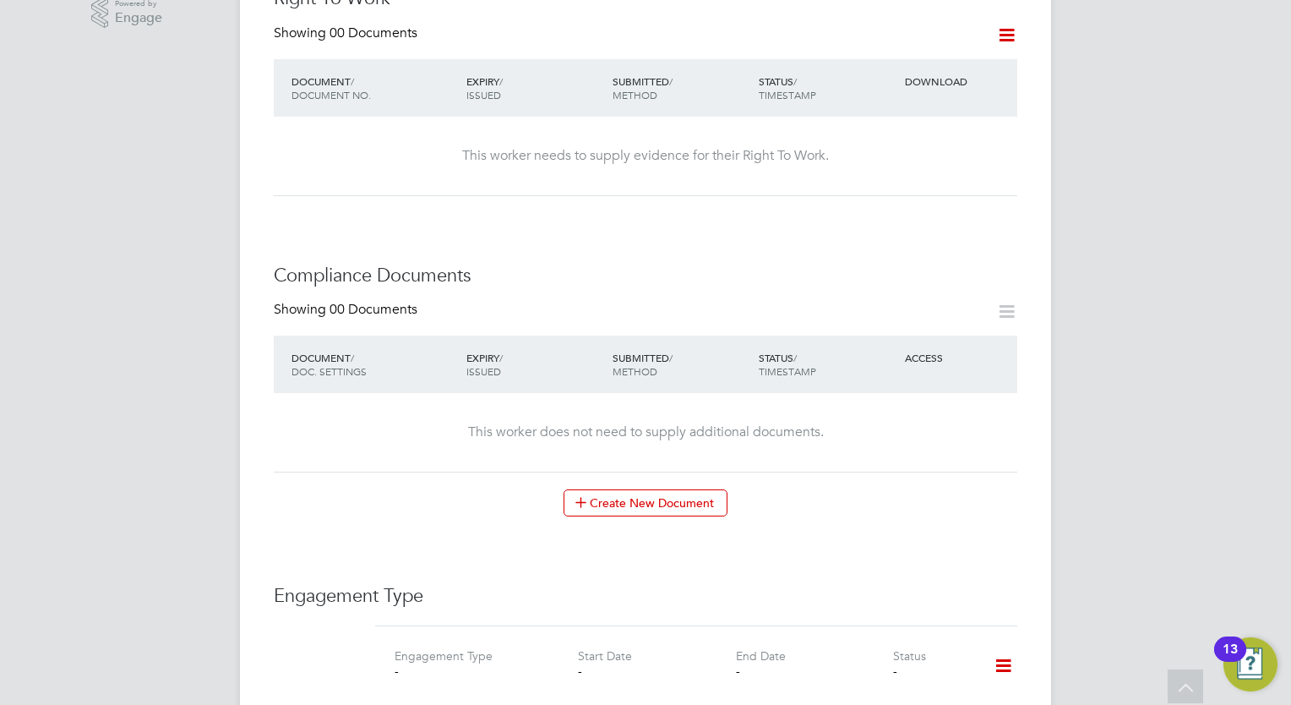
scroll to position [122, 0]
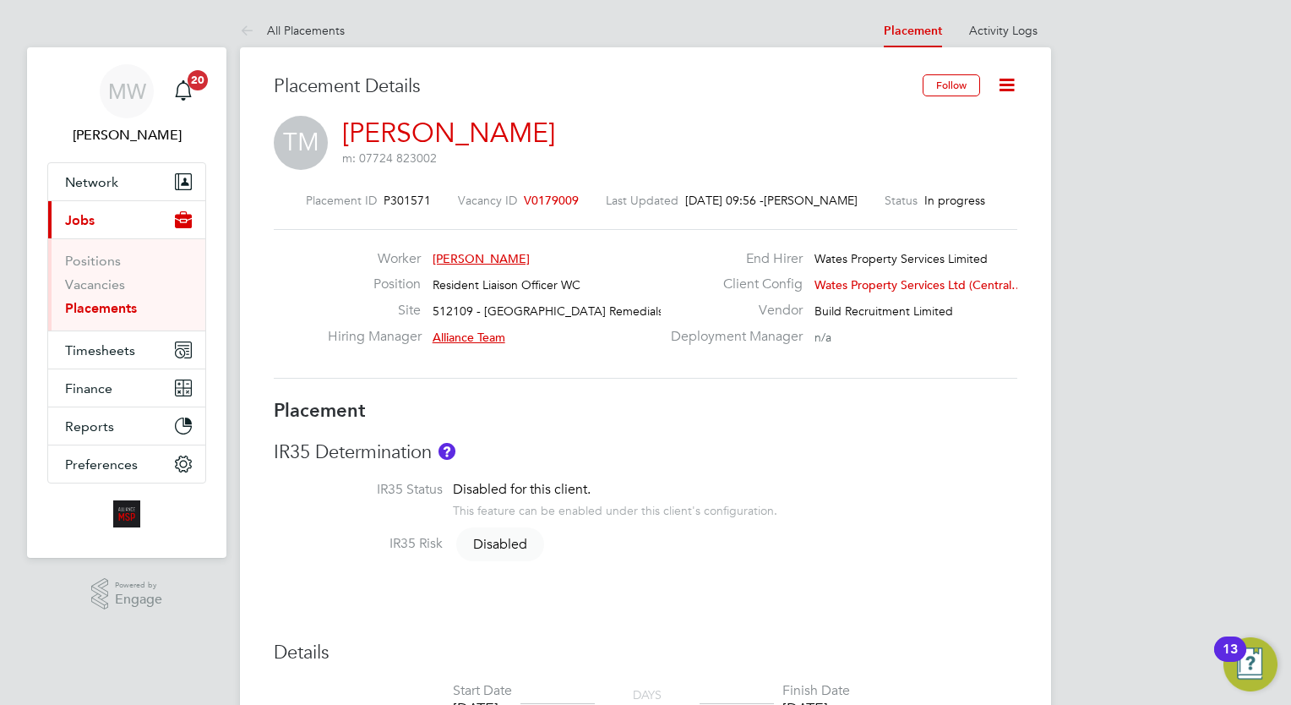
click at [118, 313] on link "Placements" at bounding box center [101, 308] width 72 height 16
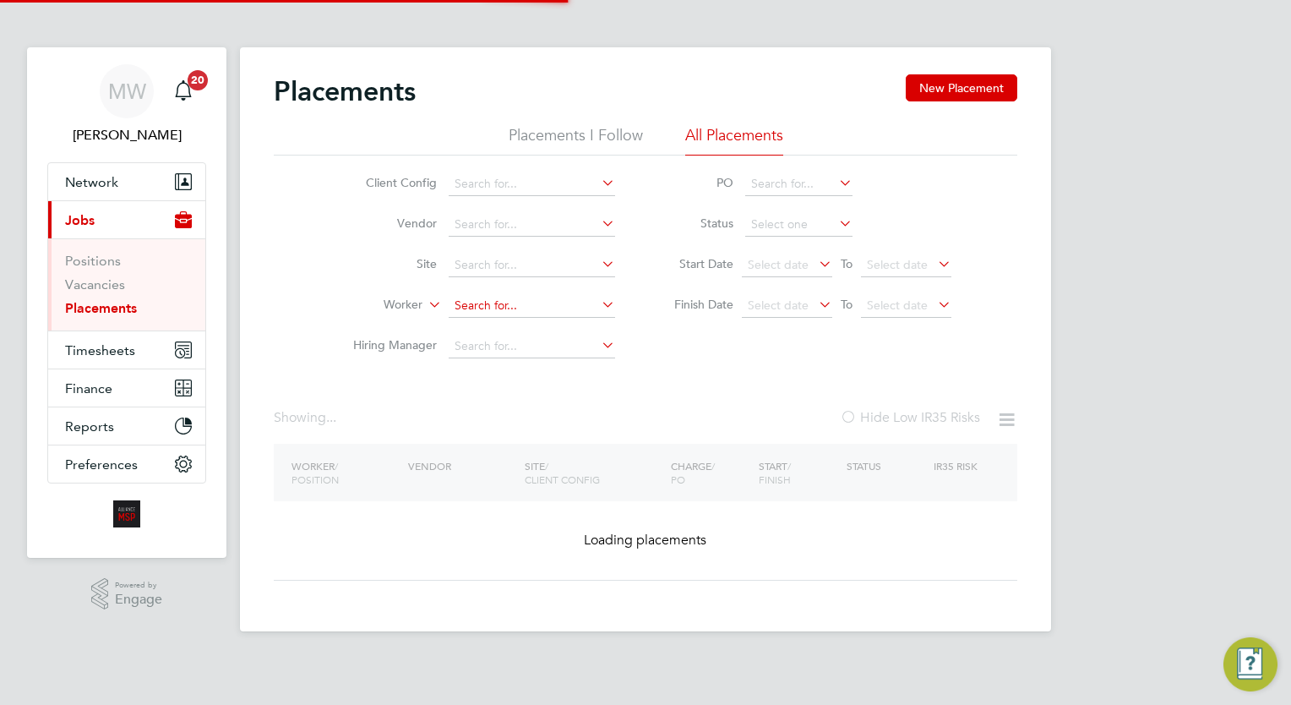
click at [485, 306] on input at bounding box center [532, 306] width 166 height 24
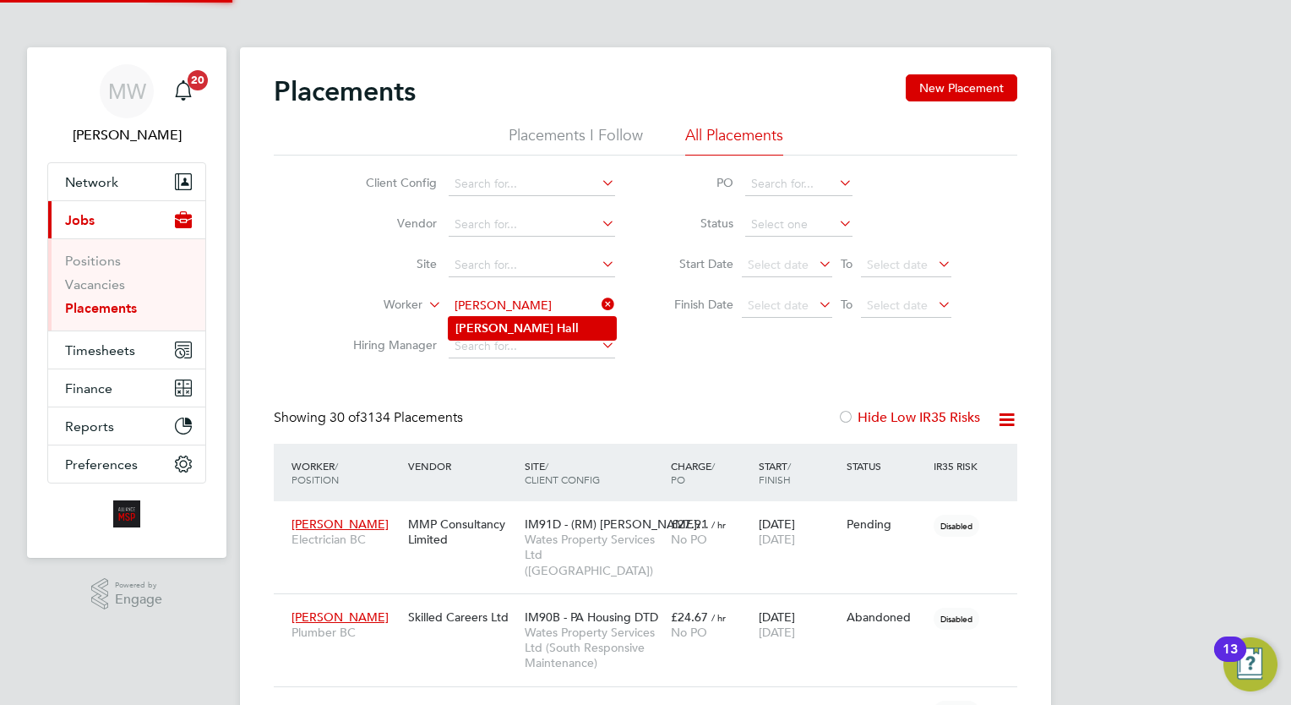
click at [530, 330] on li "Roni Hall" at bounding box center [532, 328] width 167 height 23
type input "[PERSON_NAME]"
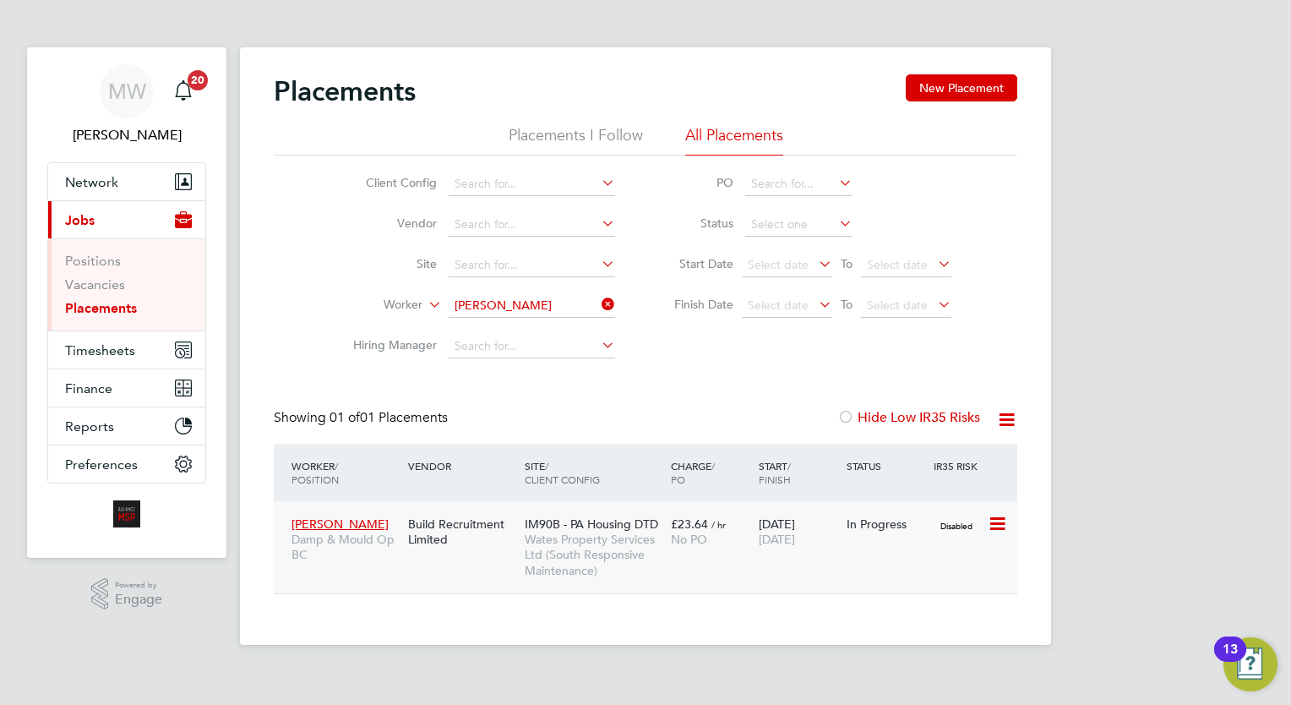
click at [622, 532] on span "Wates Property Services Ltd (South Responsive Maintenance)" at bounding box center [594, 554] width 138 height 46
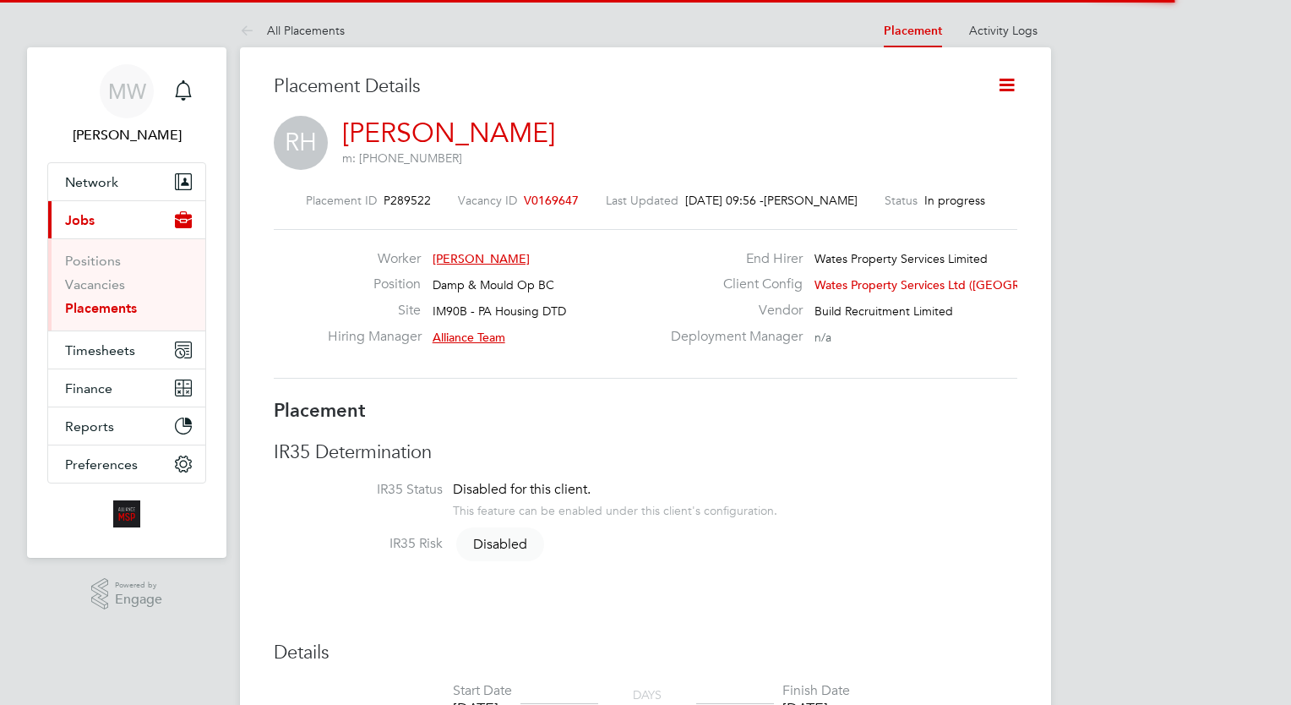
click at [1010, 86] on icon at bounding box center [1006, 84] width 21 height 21
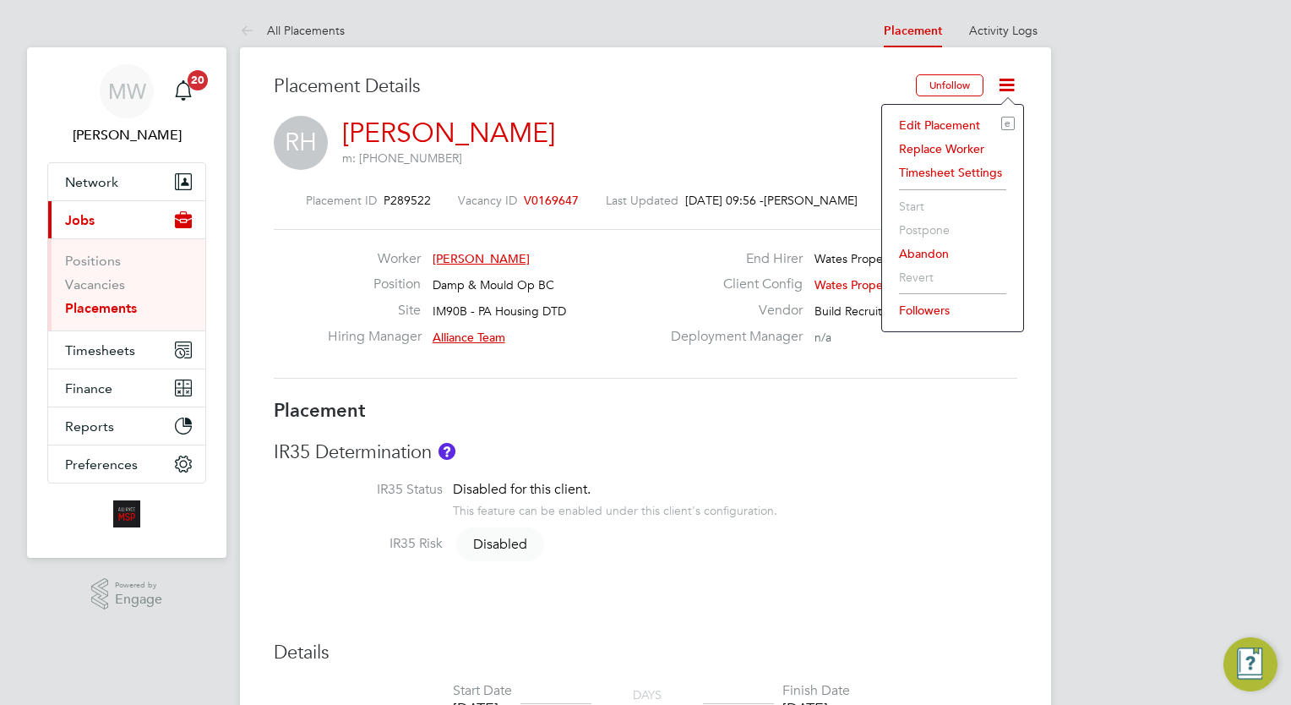
click at [940, 123] on li "Edit Placement e" at bounding box center [953, 125] width 124 height 24
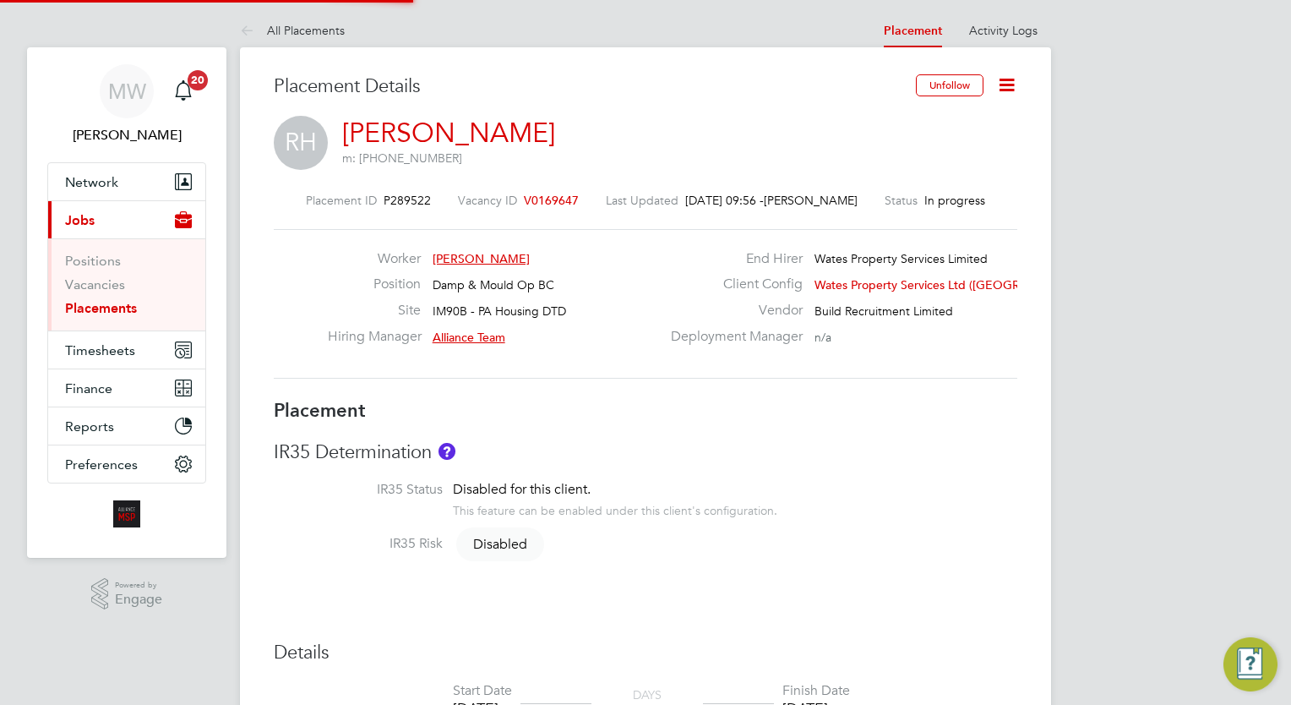
type input "Alliance Team"
type input "[DATE]"
type input "08:00"
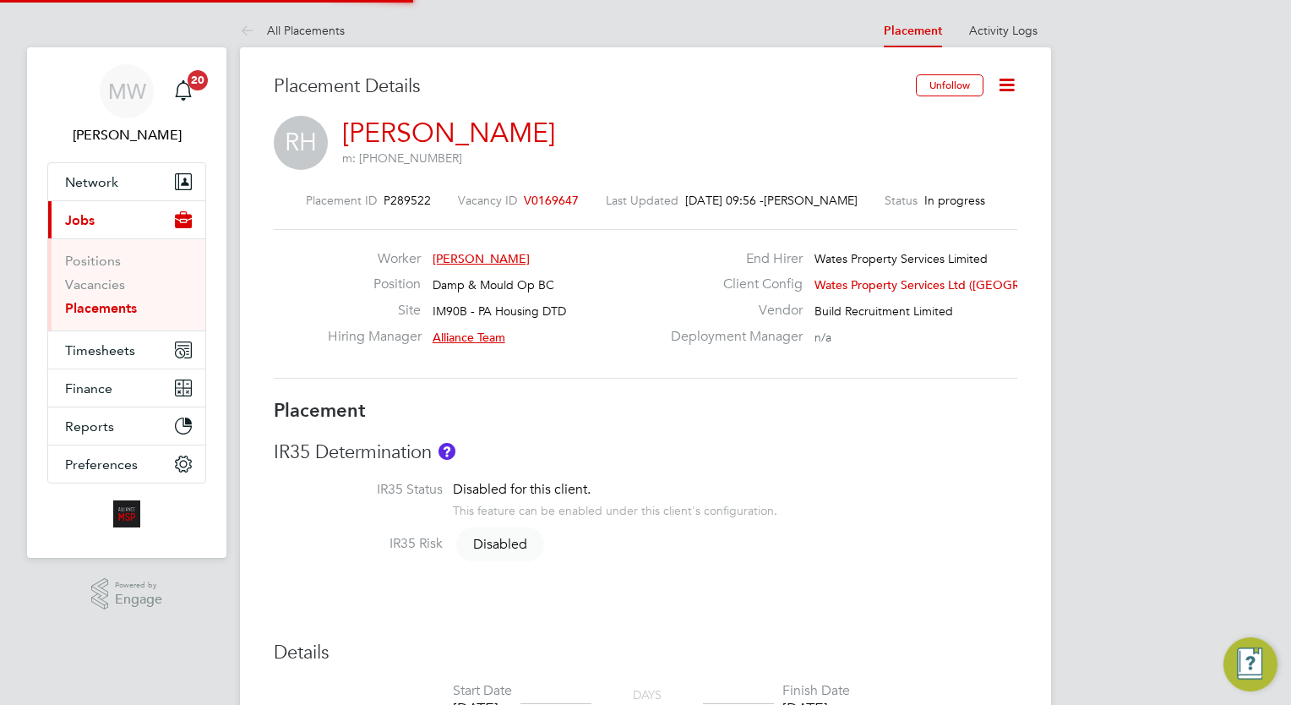
type input "17:00"
type input "7808"
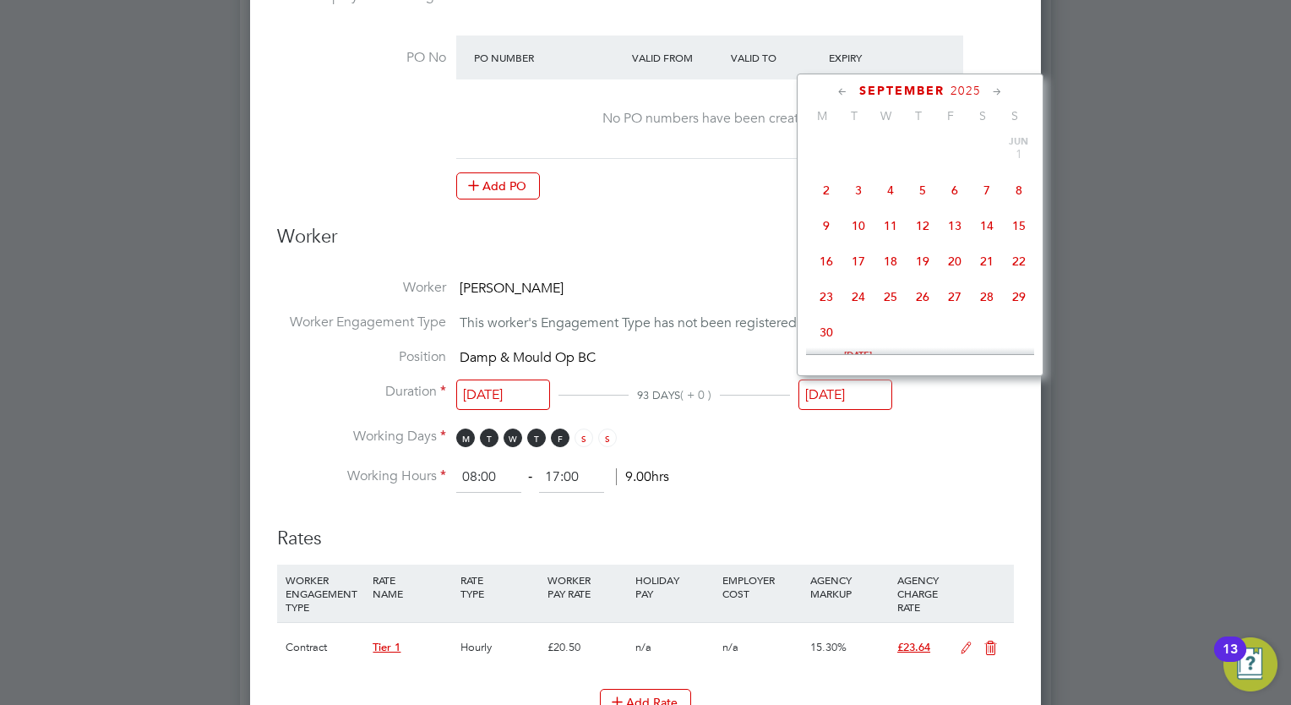
click at [811, 386] on input "[DATE]" at bounding box center [845, 394] width 94 height 31
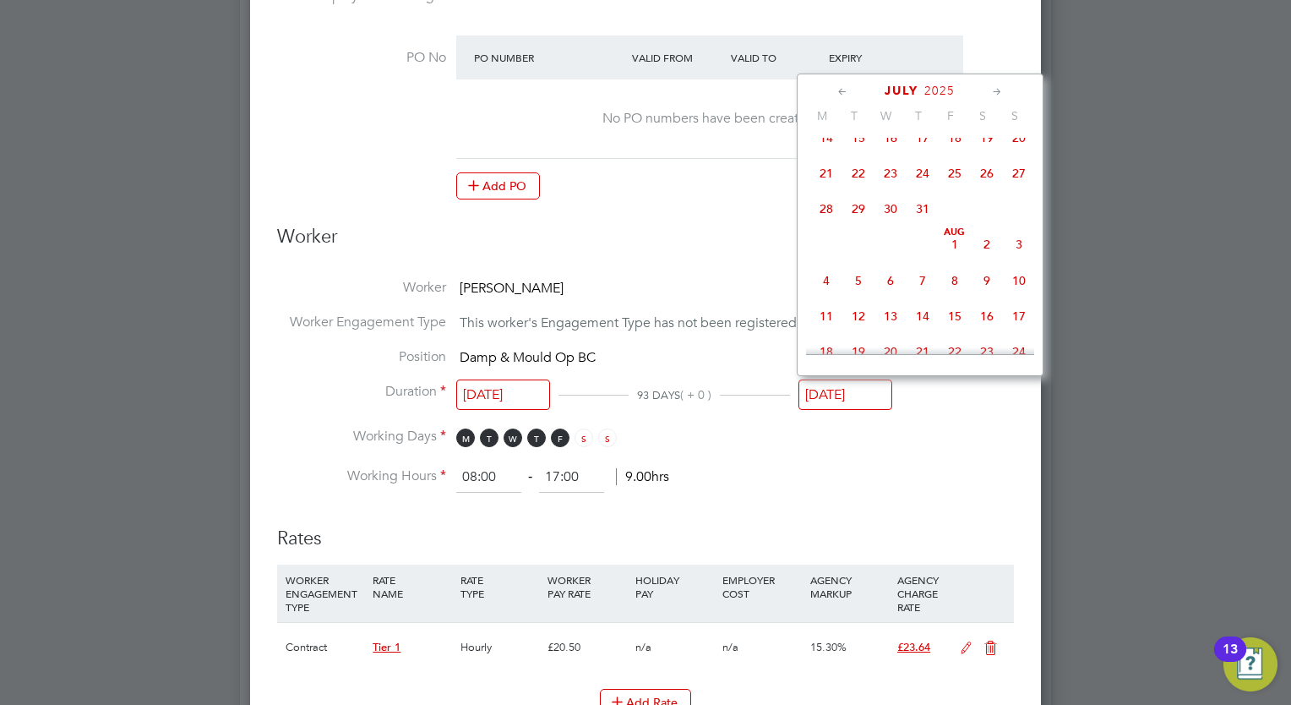
click at [850, 177] on span "22" at bounding box center [858, 173] width 32 height 32
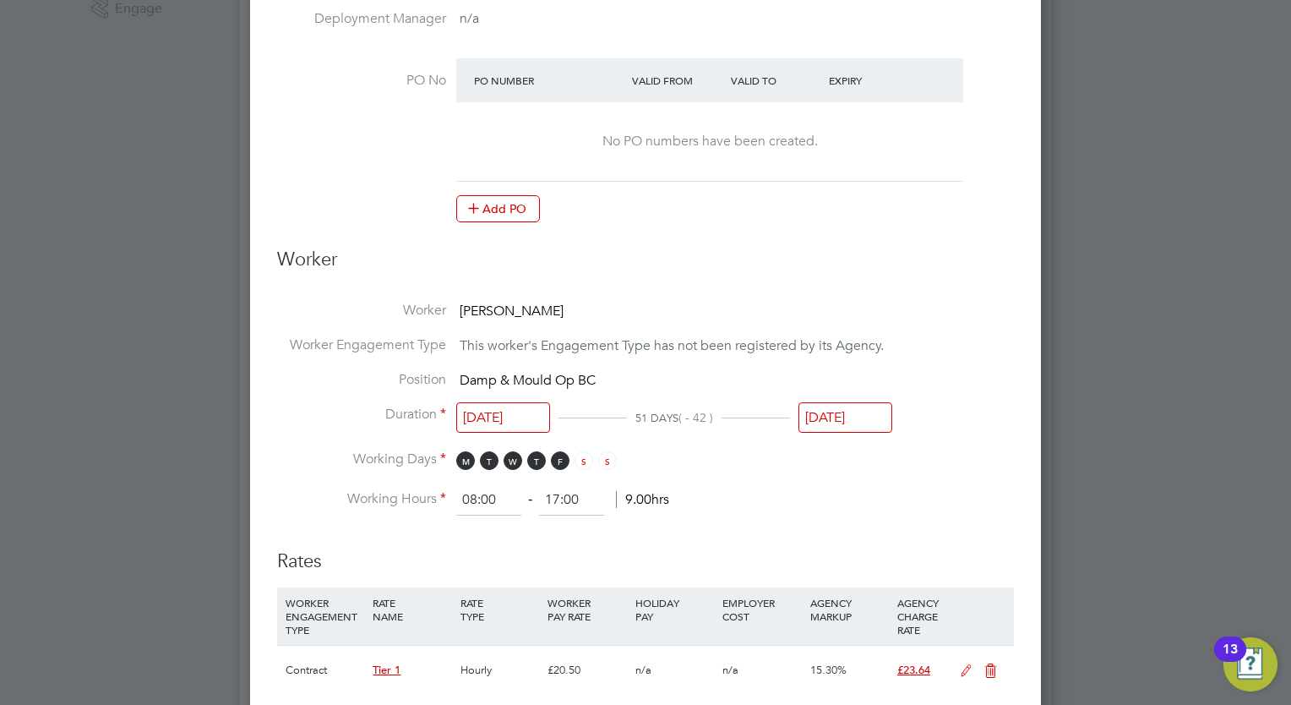
click at [844, 418] on input "[DATE]" at bounding box center [845, 417] width 94 height 31
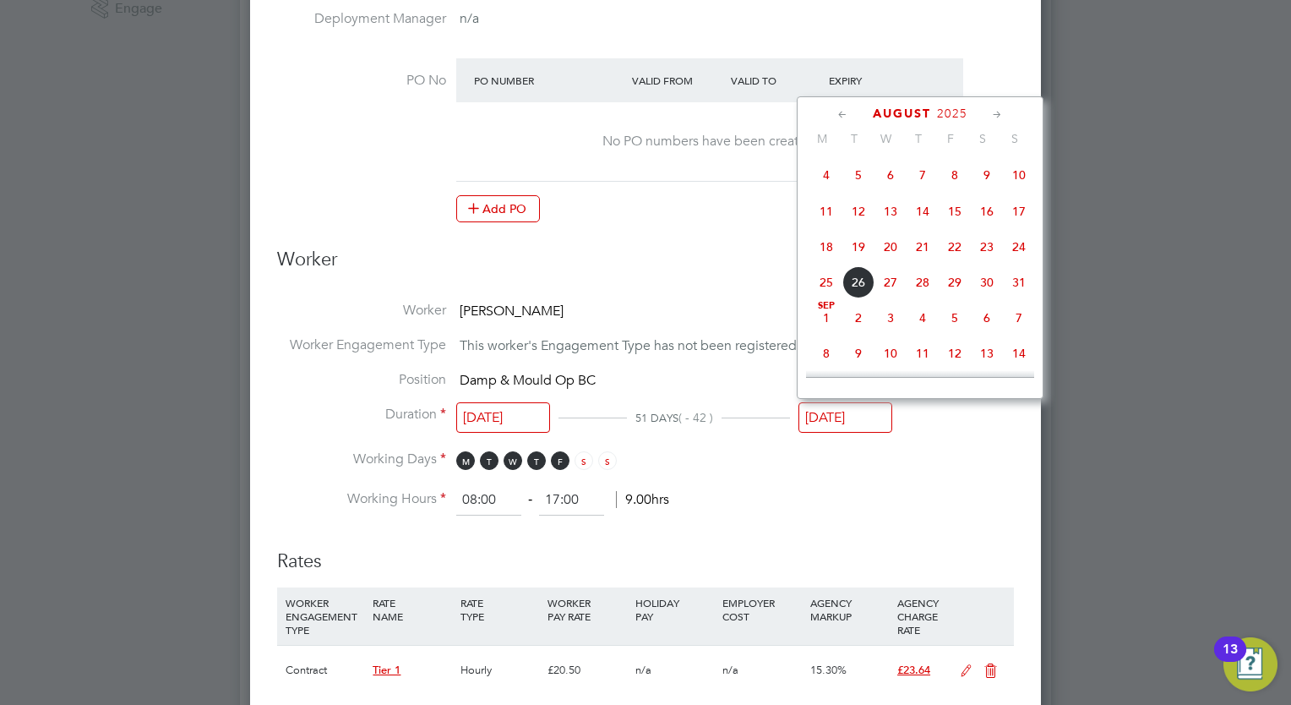
click at [944, 263] on span "22" at bounding box center [955, 247] width 32 height 32
type input "[DATE]"
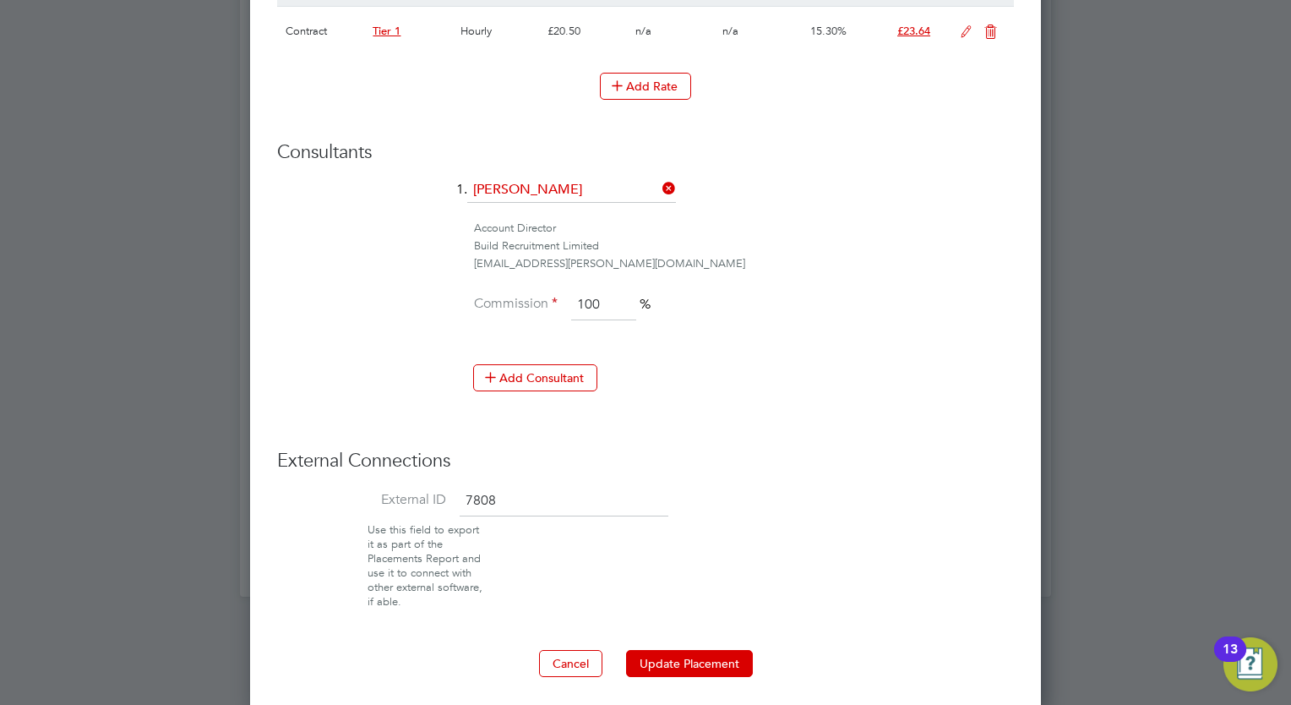
click at [709, 652] on button "Update Placement" at bounding box center [689, 663] width 127 height 27
